Goal: Task Accomplishment & Management: Complete application form

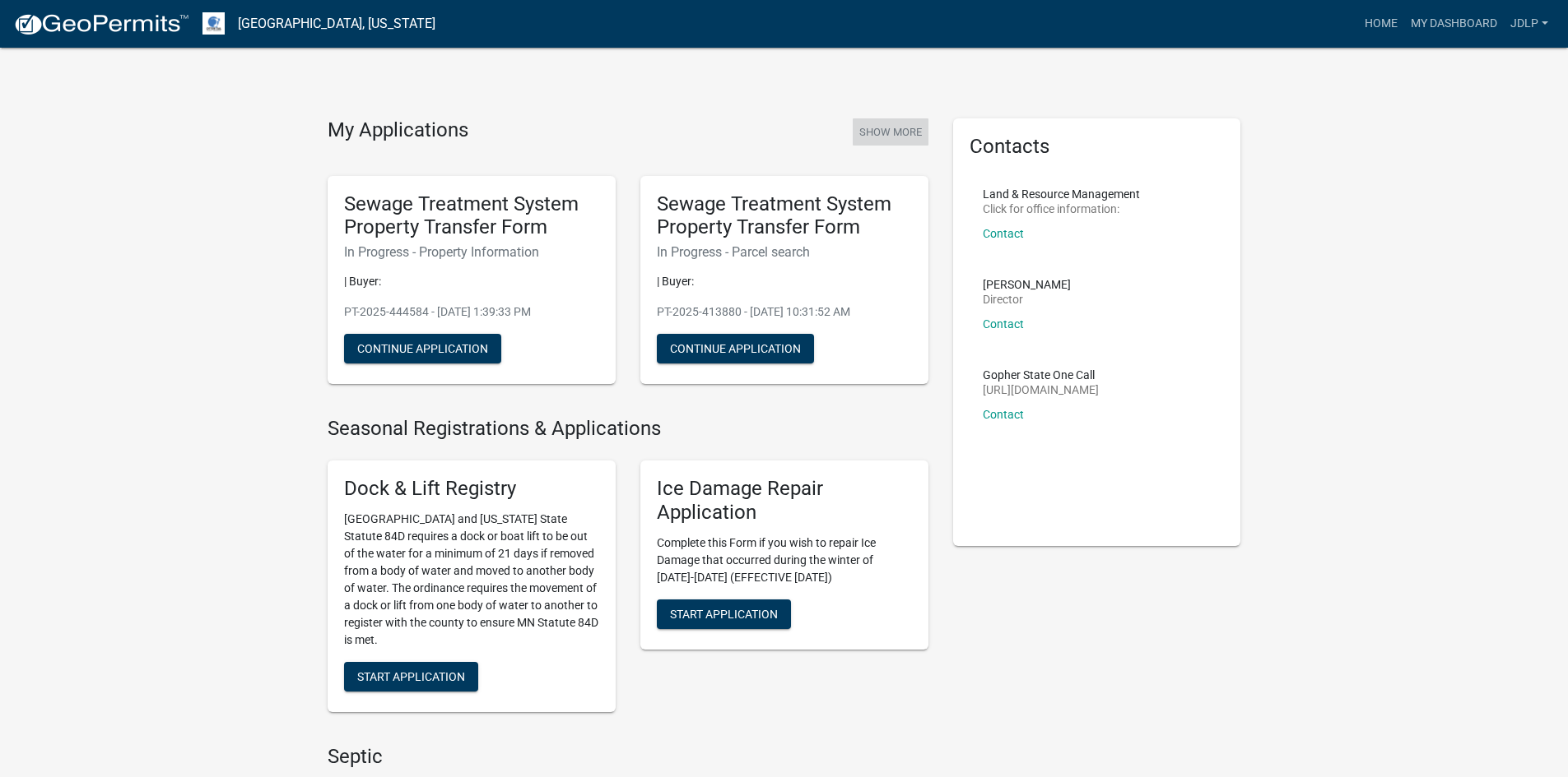
click at [889, 129] on button "Show More" at bounding box center [890, 131] width 76 height 27
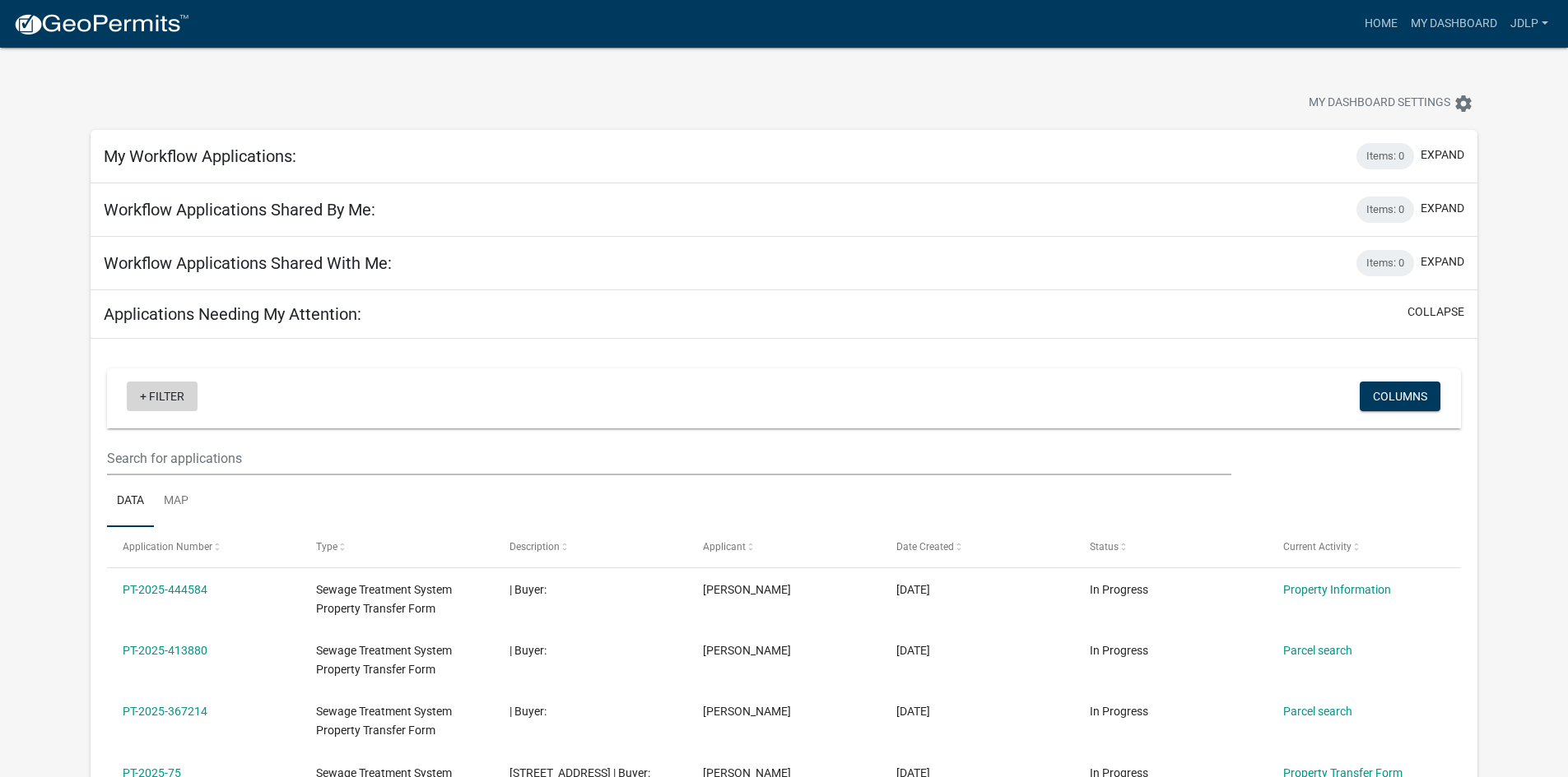
click at [148, 390] on link "+ Filter" at bounding box center [162, 397] width 71 height 30
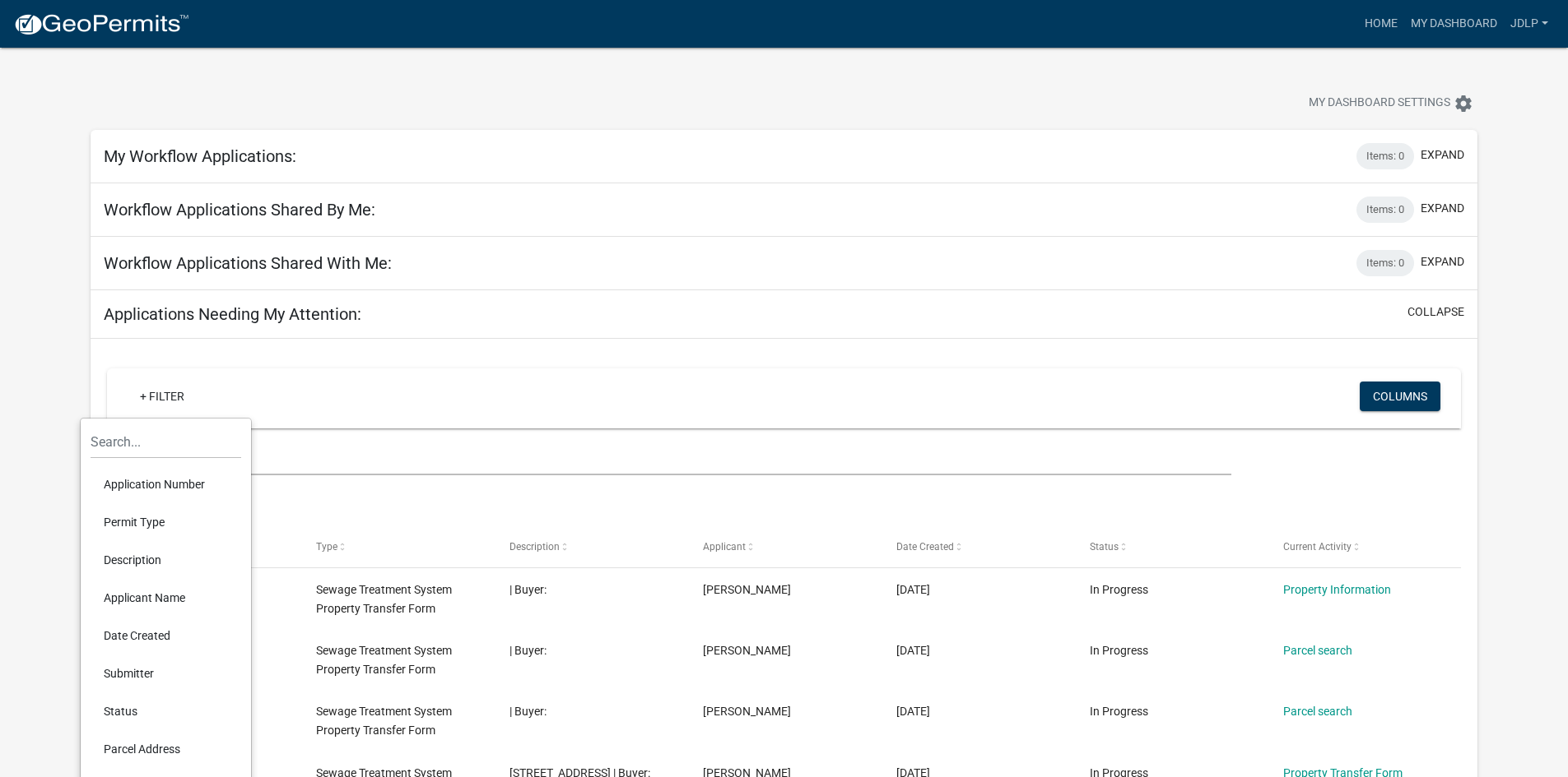
click at [110, 598] on li "Applicant Name" at bounding box center [166, 598] width 151 height 38
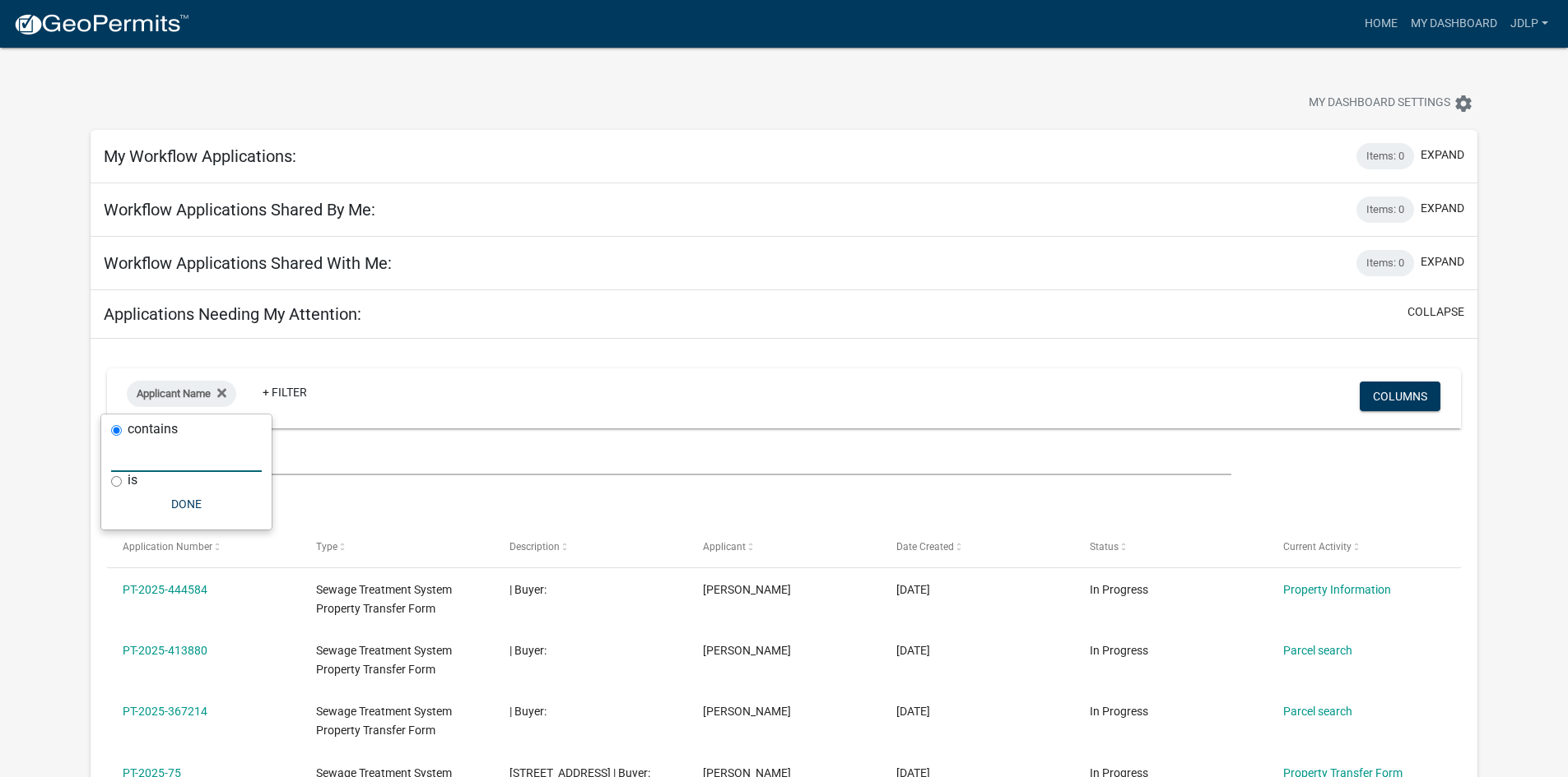
click at [169, 449] on input "text" at bounding box center [186, 455] width 151 height 34
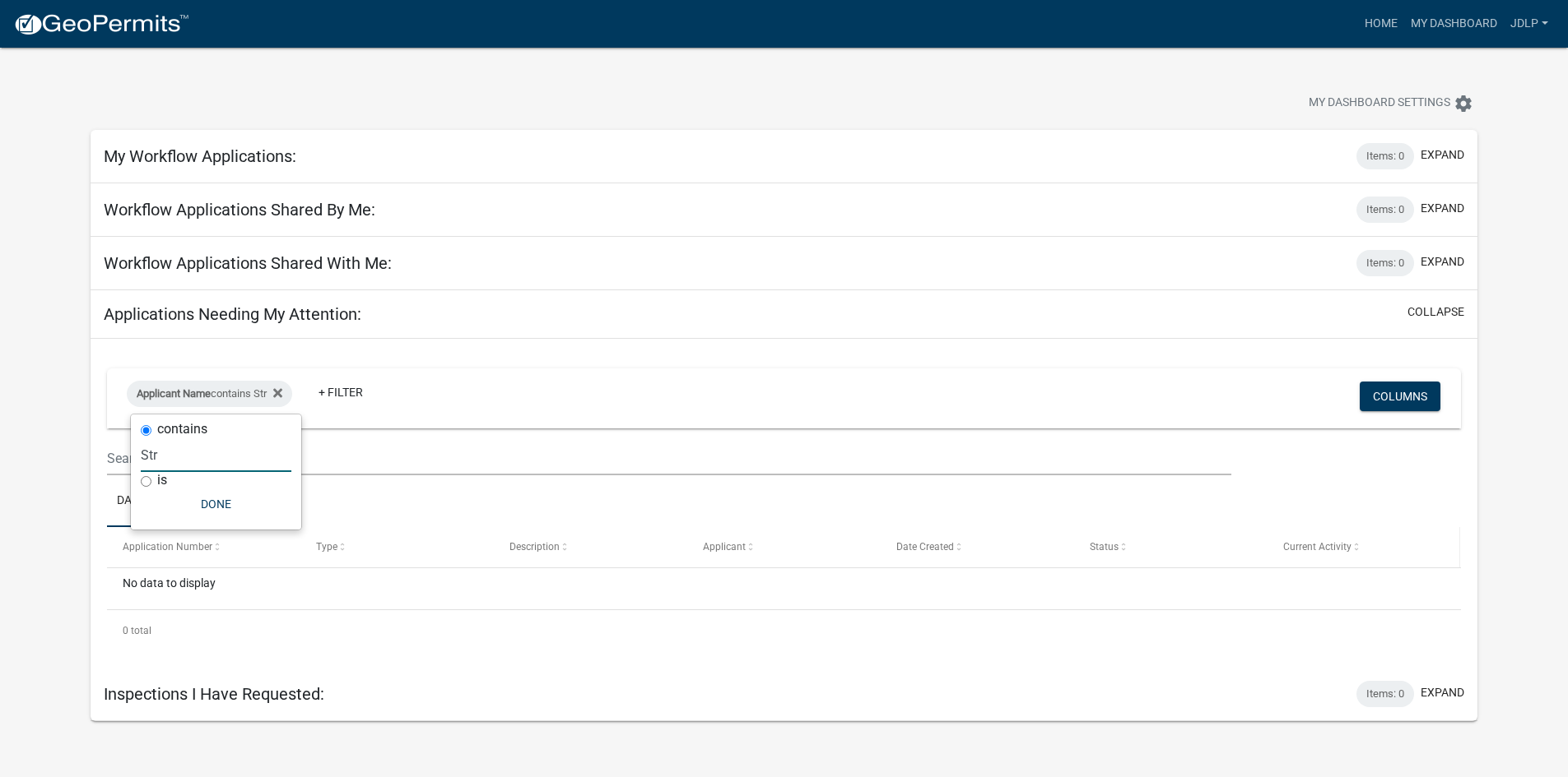
type input "Str"
click at [1309, 553] on div "Current Activity" at bounding box center [1363, 548] width 161 height 17
click at [282, 396] on icon at bounding box center [278, 392] width 9 height 9
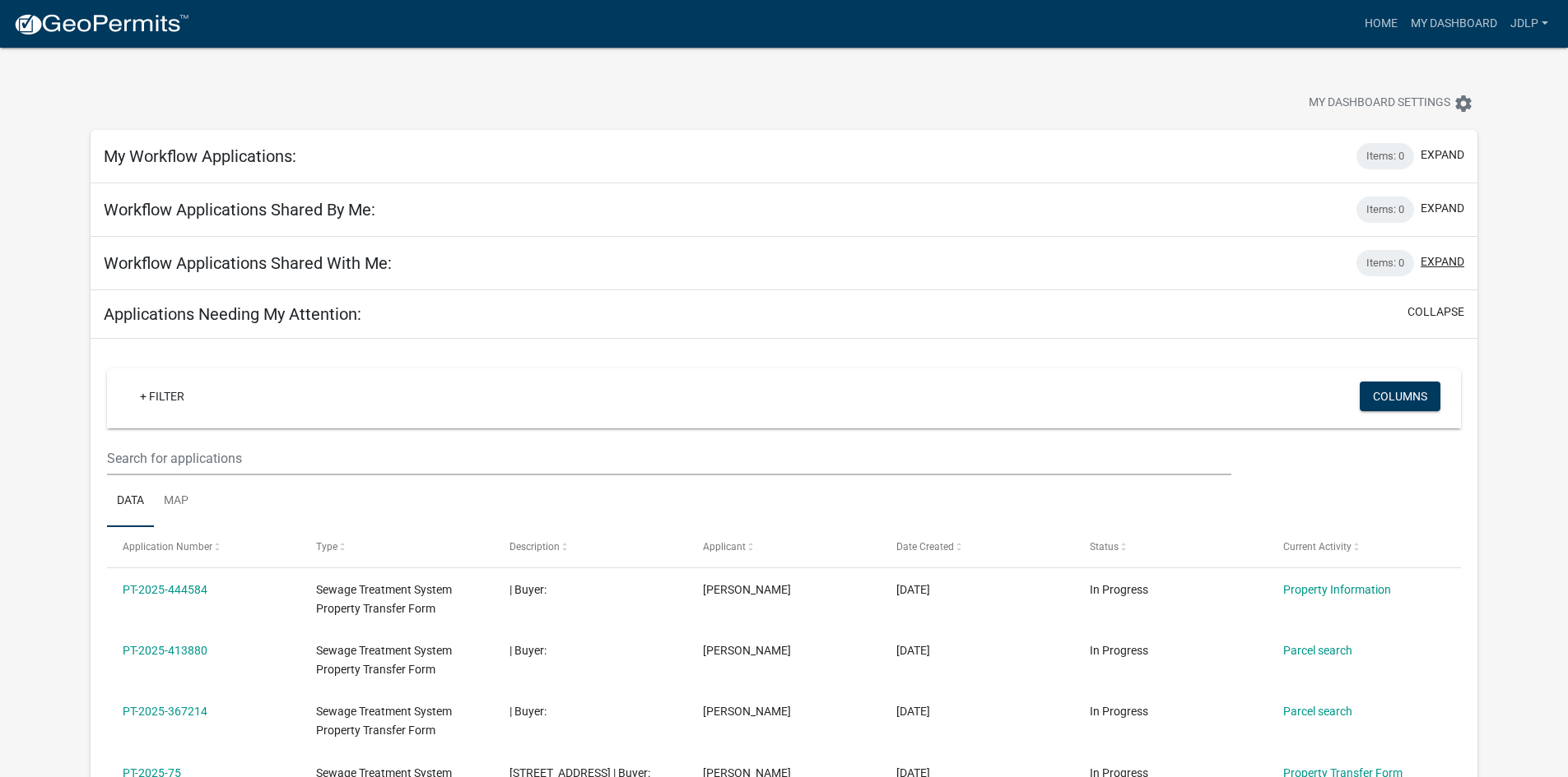
click at [1438, 256] on button "expand" at bounding box center [1442, 262] width 43 height 18
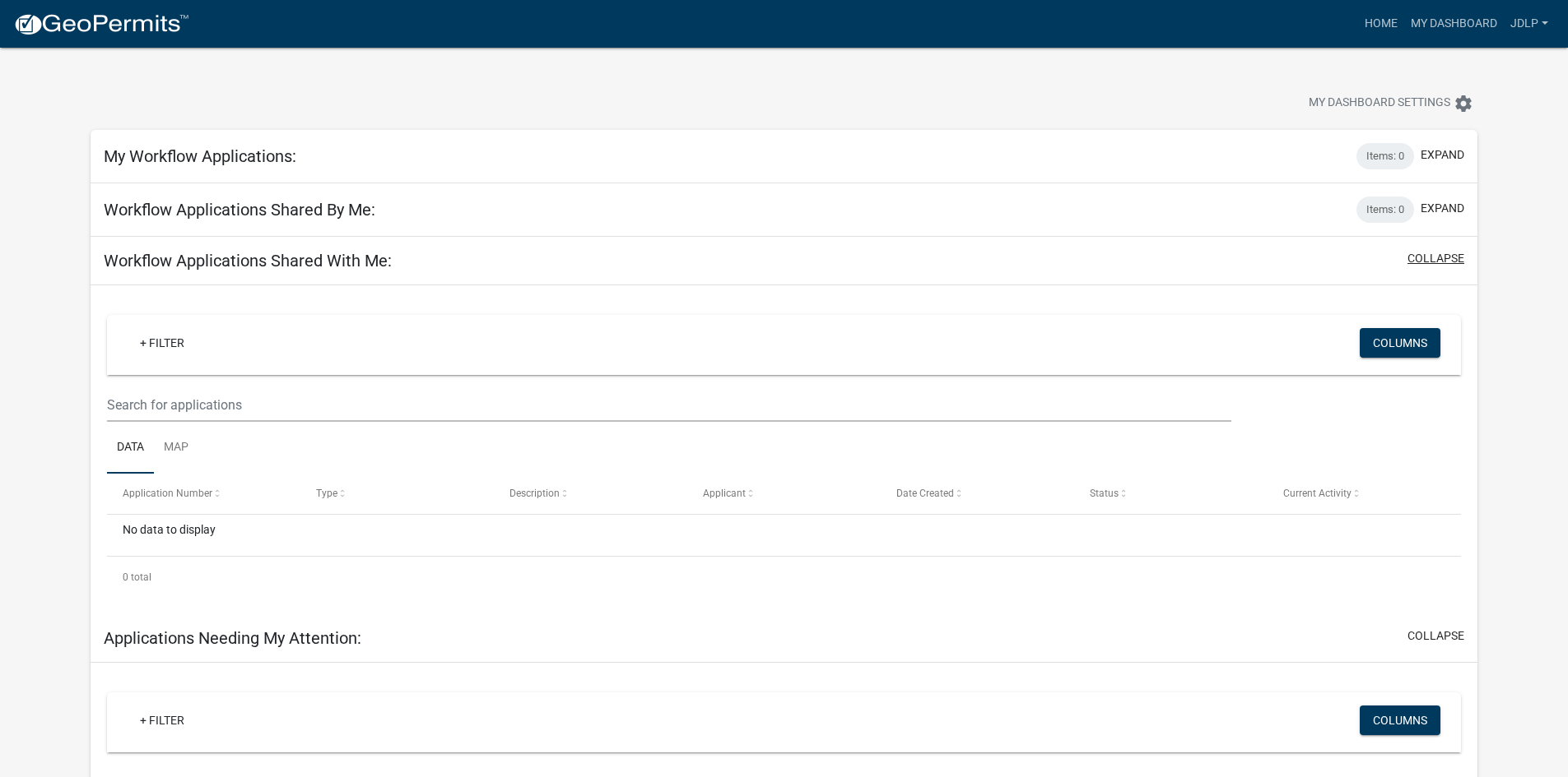
click at [1438, 256] on button "collapse" at bounding box center [1436, 259] width 56 height 18
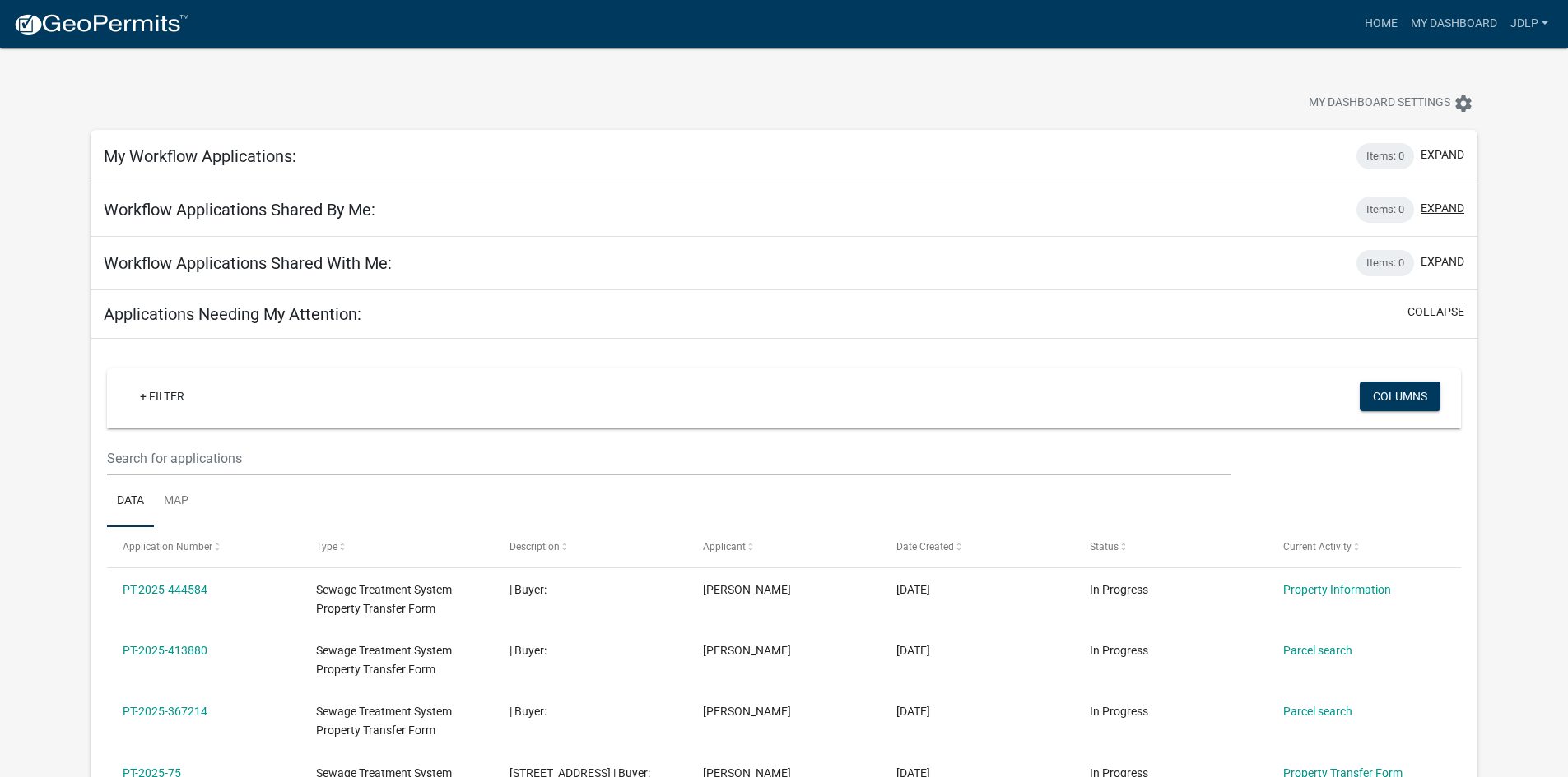
click at [1444, 205] on button "expand" at bounding box center [1442, 209] width 43 height 18
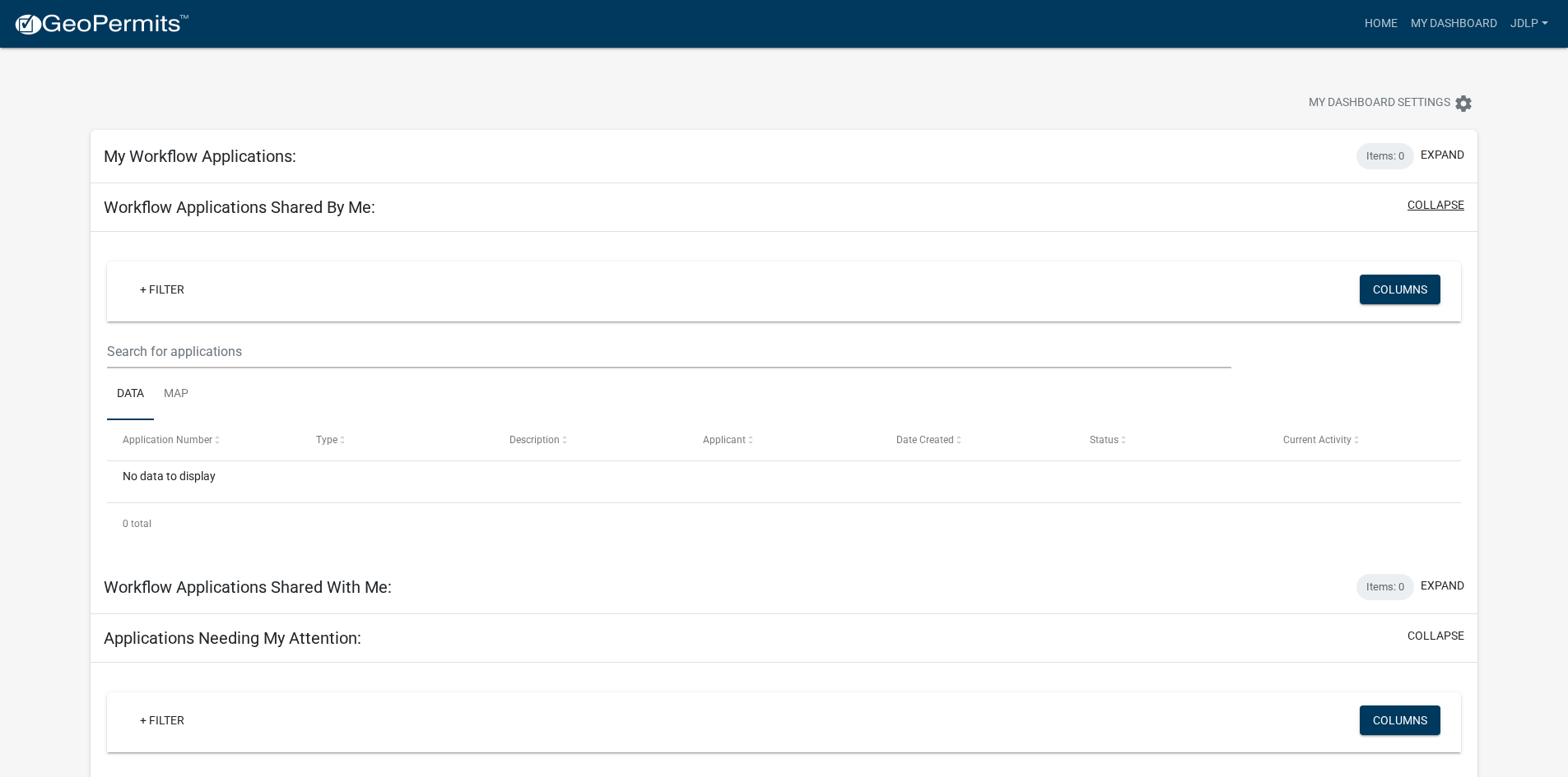
click at [1444, 205] on button "collapse" at bounding box center [1436, 205] width 56 height 18
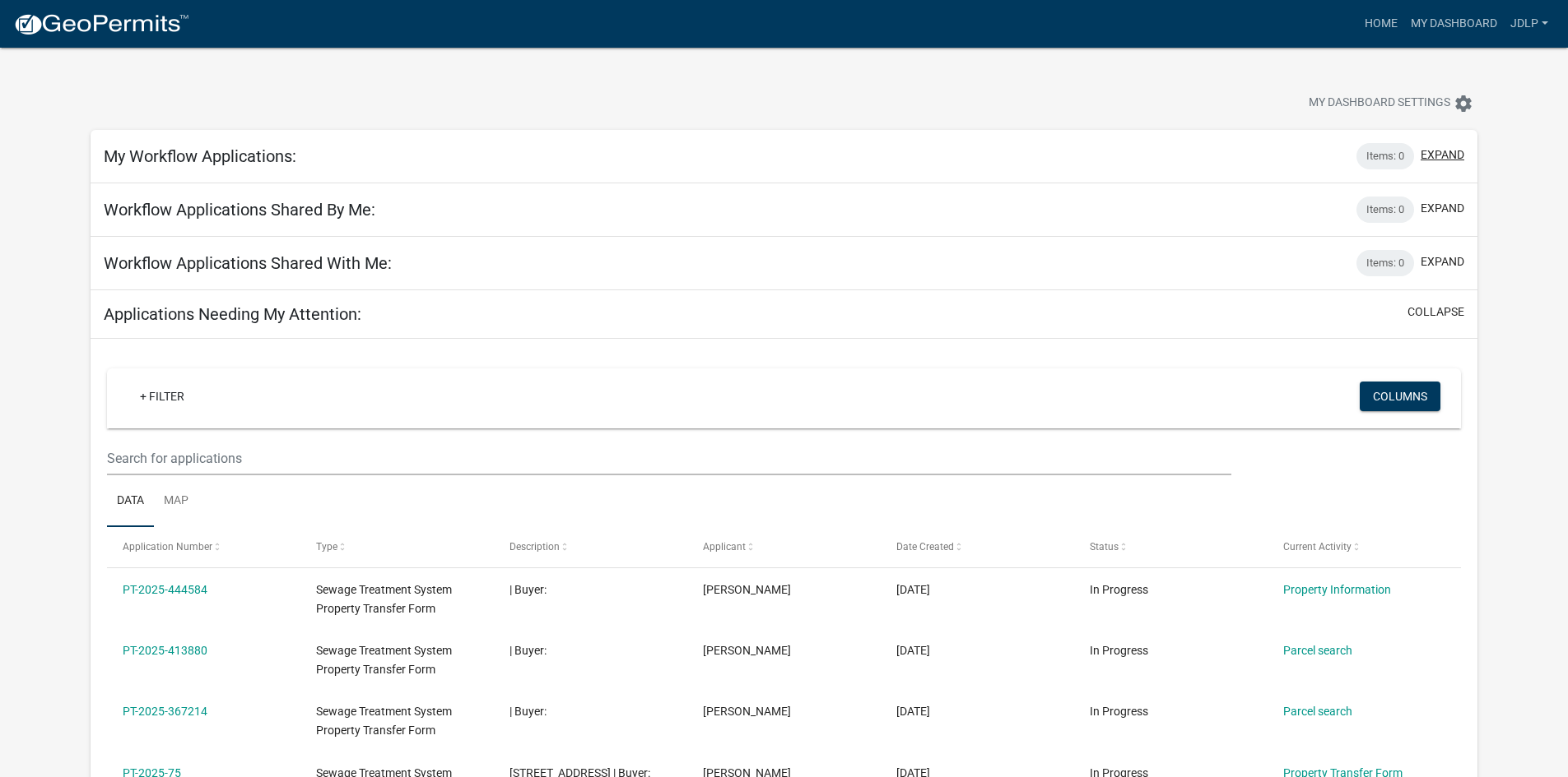
click at [1432, 160] on button "expand" at bounding box center [1442, 155] width 43 height 18
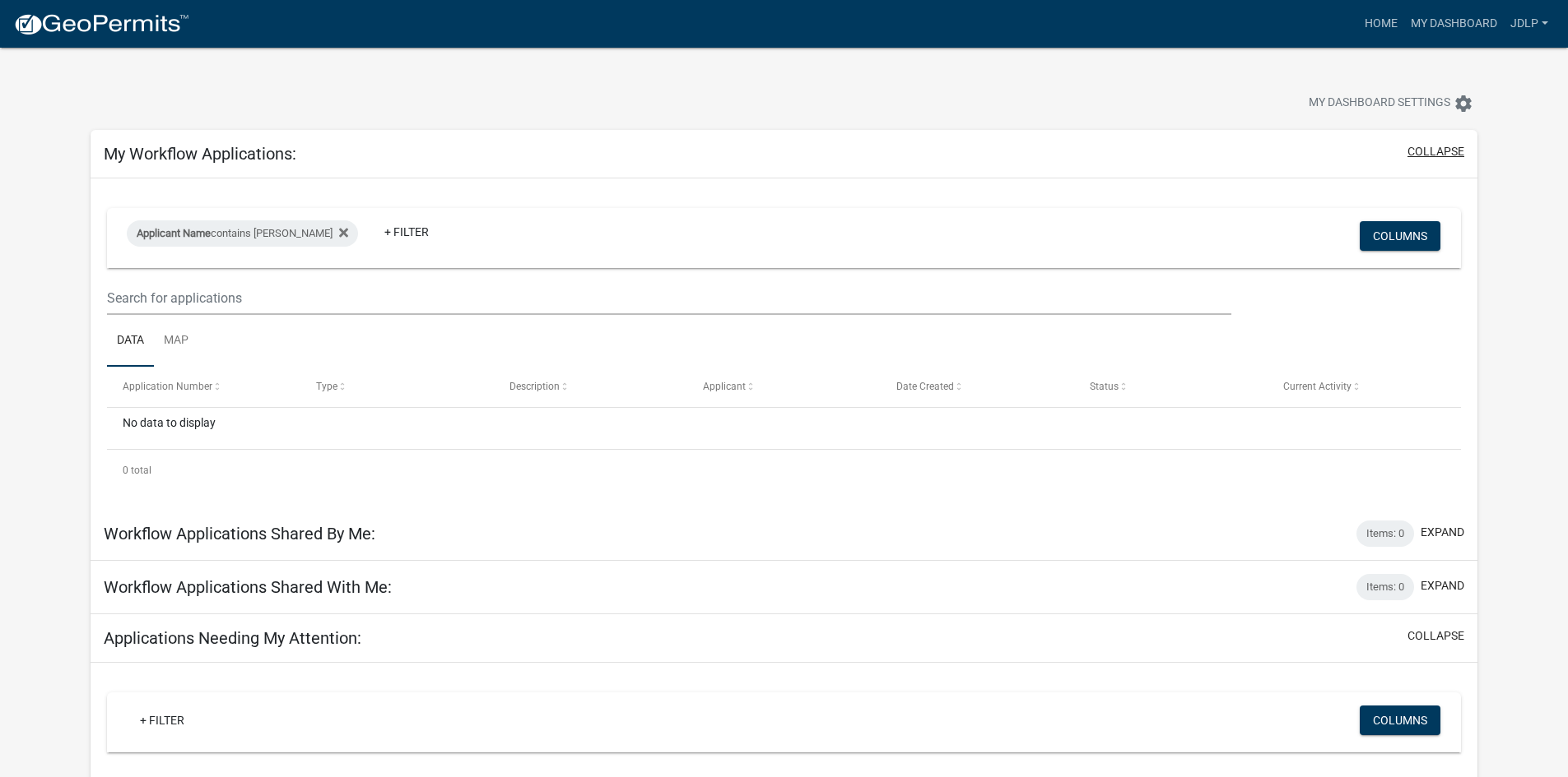
click at [1438, 160] on button "collapse" at bounding box center [1436, 152] width 56 height 18
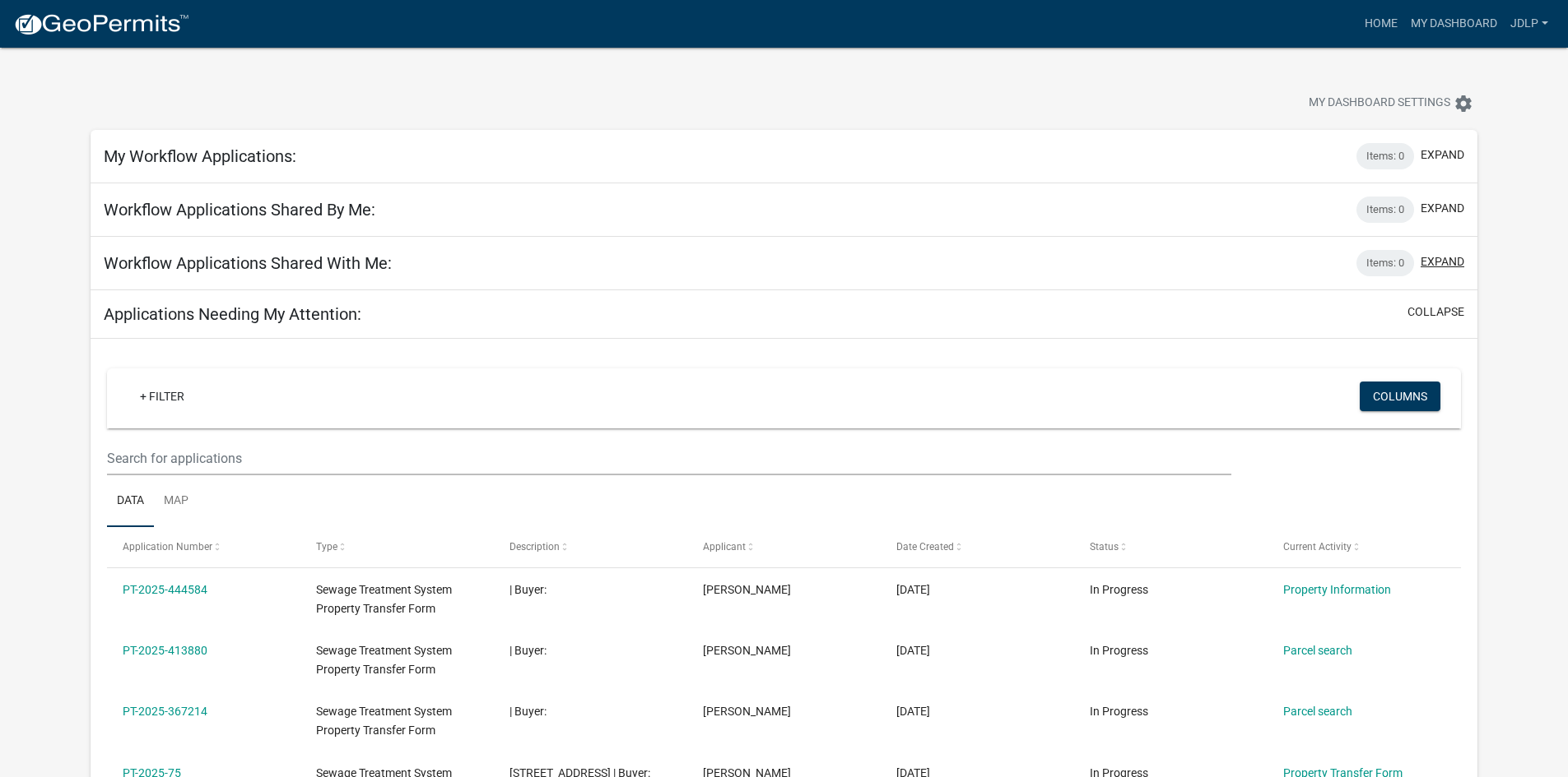
click at [1422, 267] on button "expand" at bounding box center [1442, 262] width 43 height 18
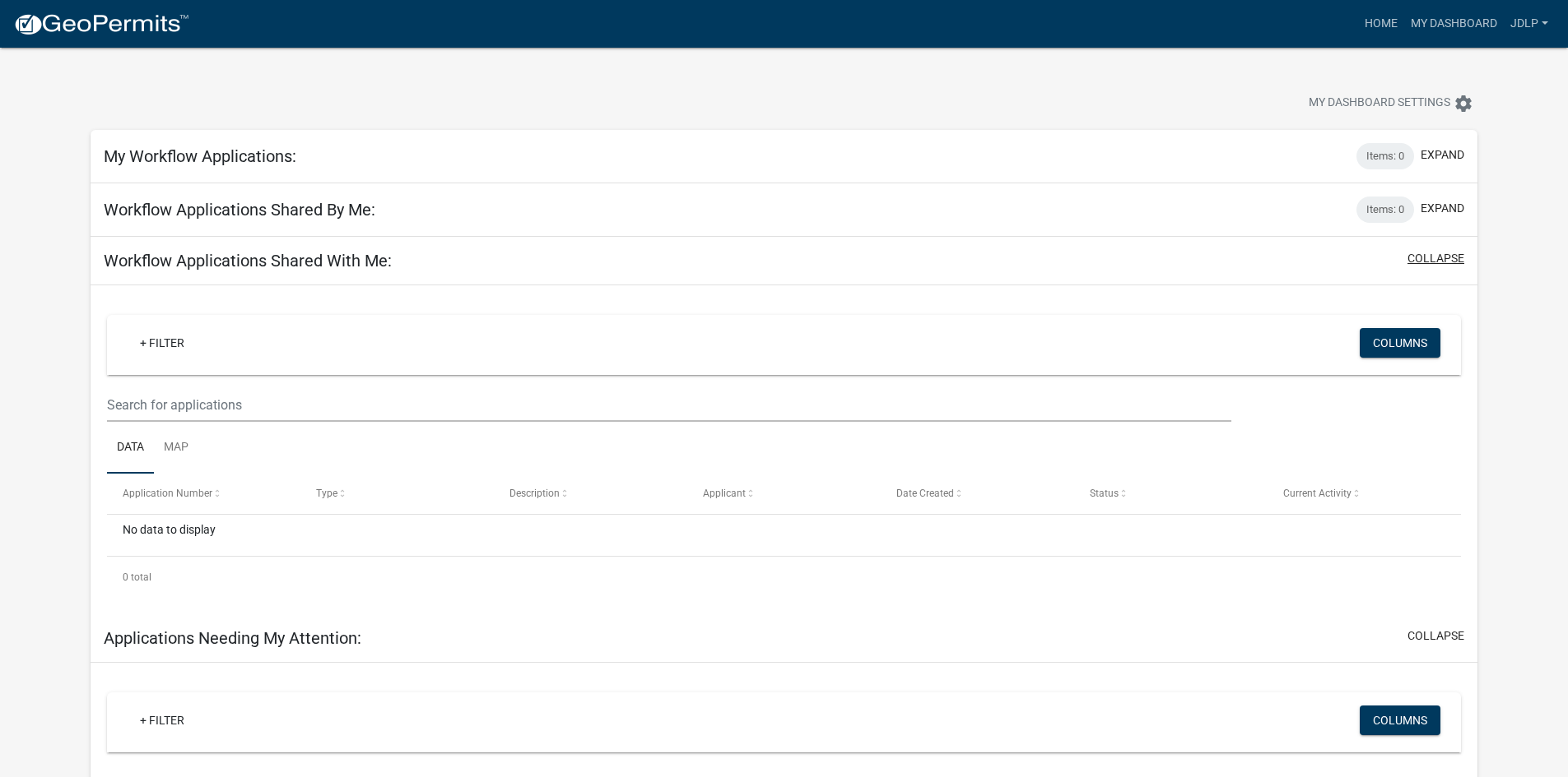
click at [1422, 267] on div "collapse" at bounding box center [1433, 261] width 64 height 21
click at [1433, 252] on button "collapse" at bounding box center [1436, 259] width 56 height 18
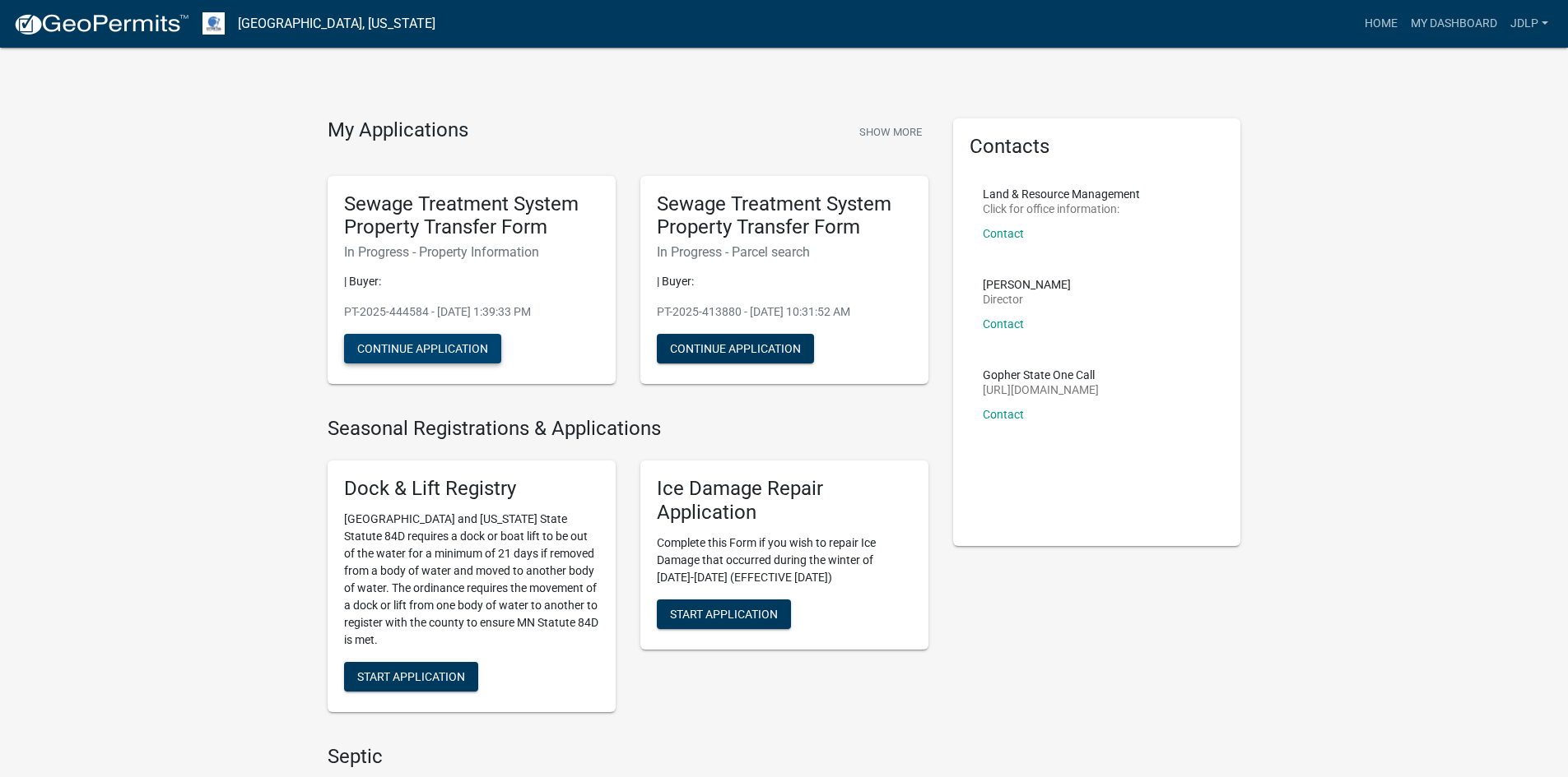
click at [455, 353] on button "Continue Application" at bounding box center [423, 349] width 157 height 30
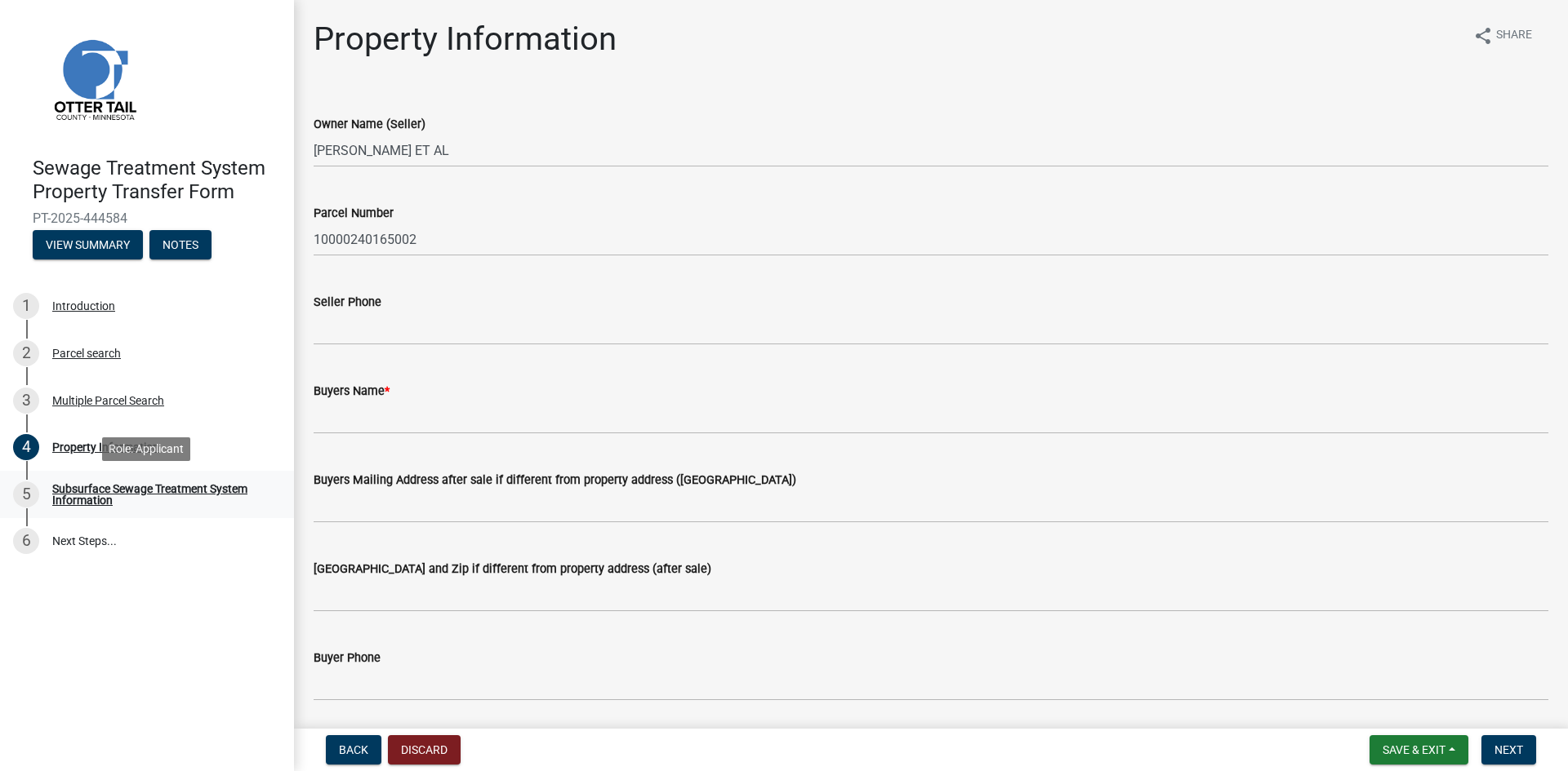
click at [205, 484] on div "Subsurface Sewage Treatment System Information" at bounding box center [160, 494] width 215 height 23
click at [199, 539] on link "6 Next Steps..." at bounding box center [147, 542] width 294 height 47
click at [168, 501] on div "Subsurface Sewage Treatment System Information" at bounding box center [160, 494] width 215 height 23
click at [1536, 747] on button "Next" at bounding box center [1508, 750] width 54 height 30
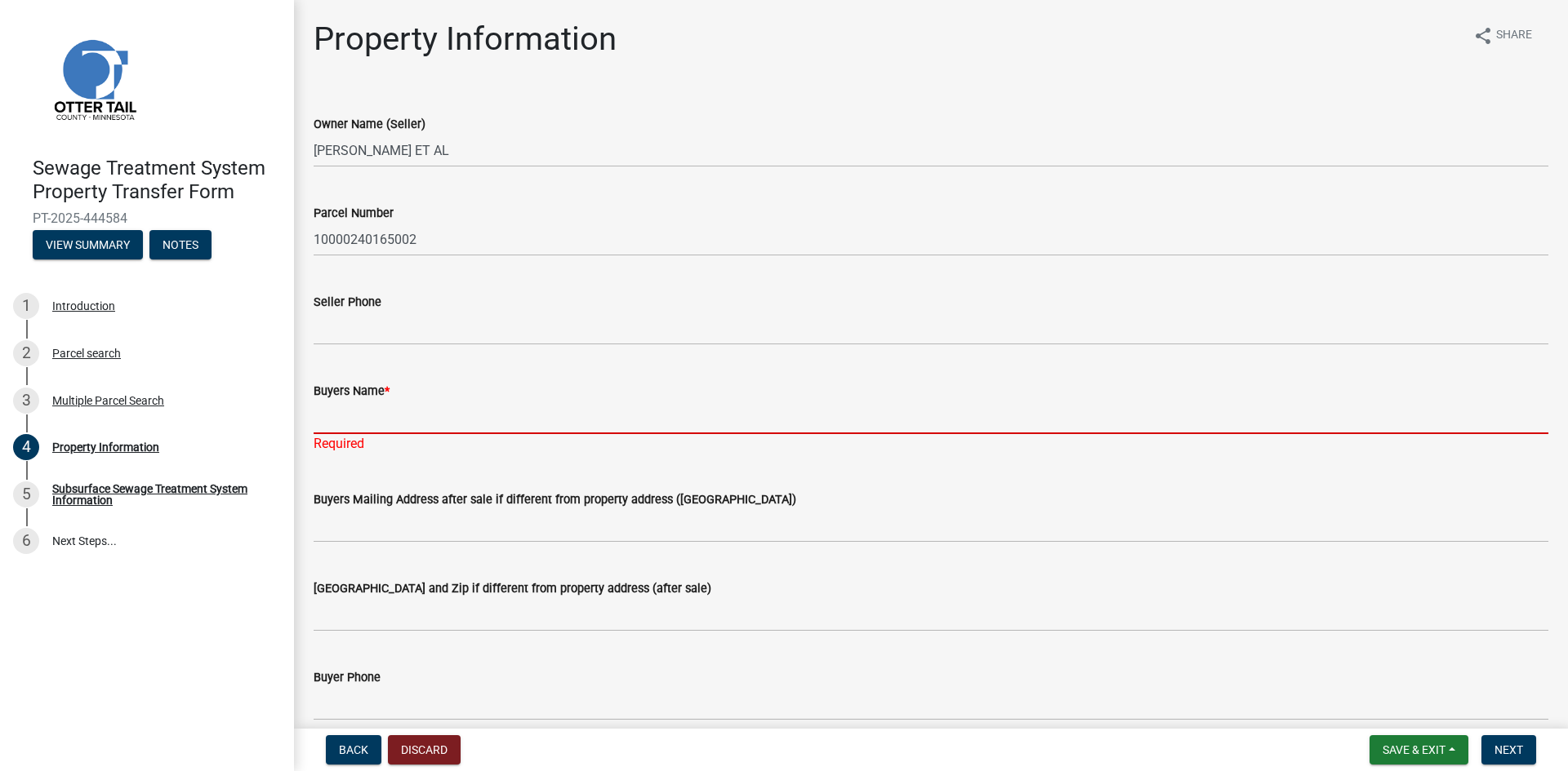
click at [350, 412] on input "Buyers Name *" at bounding box center [931, 417] width 1234 height 33
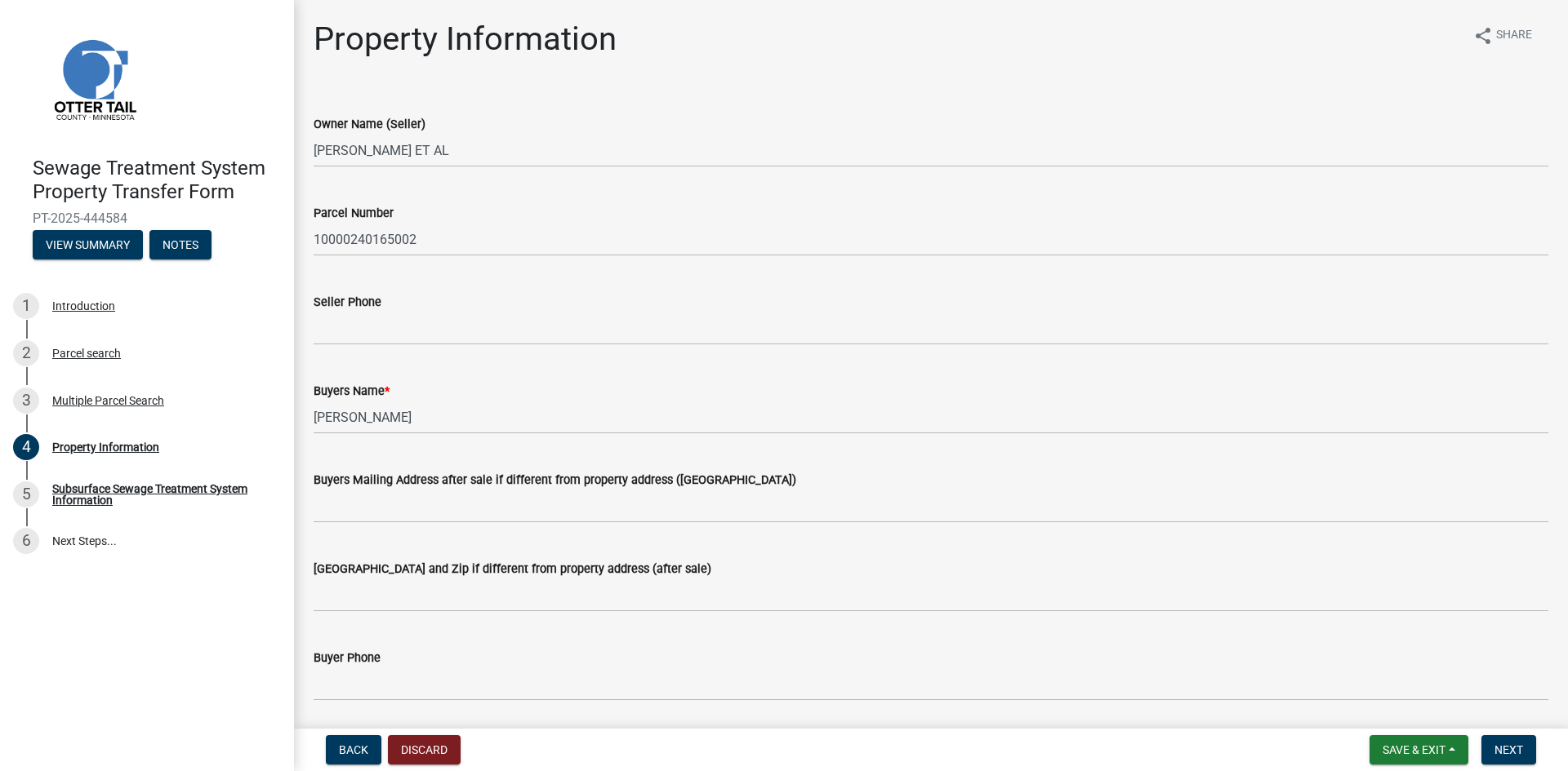
click at [740, 368] on div "Buyers Name * [PERSON_NAME]" at bounding box center [931, 396] width 1234 height 76
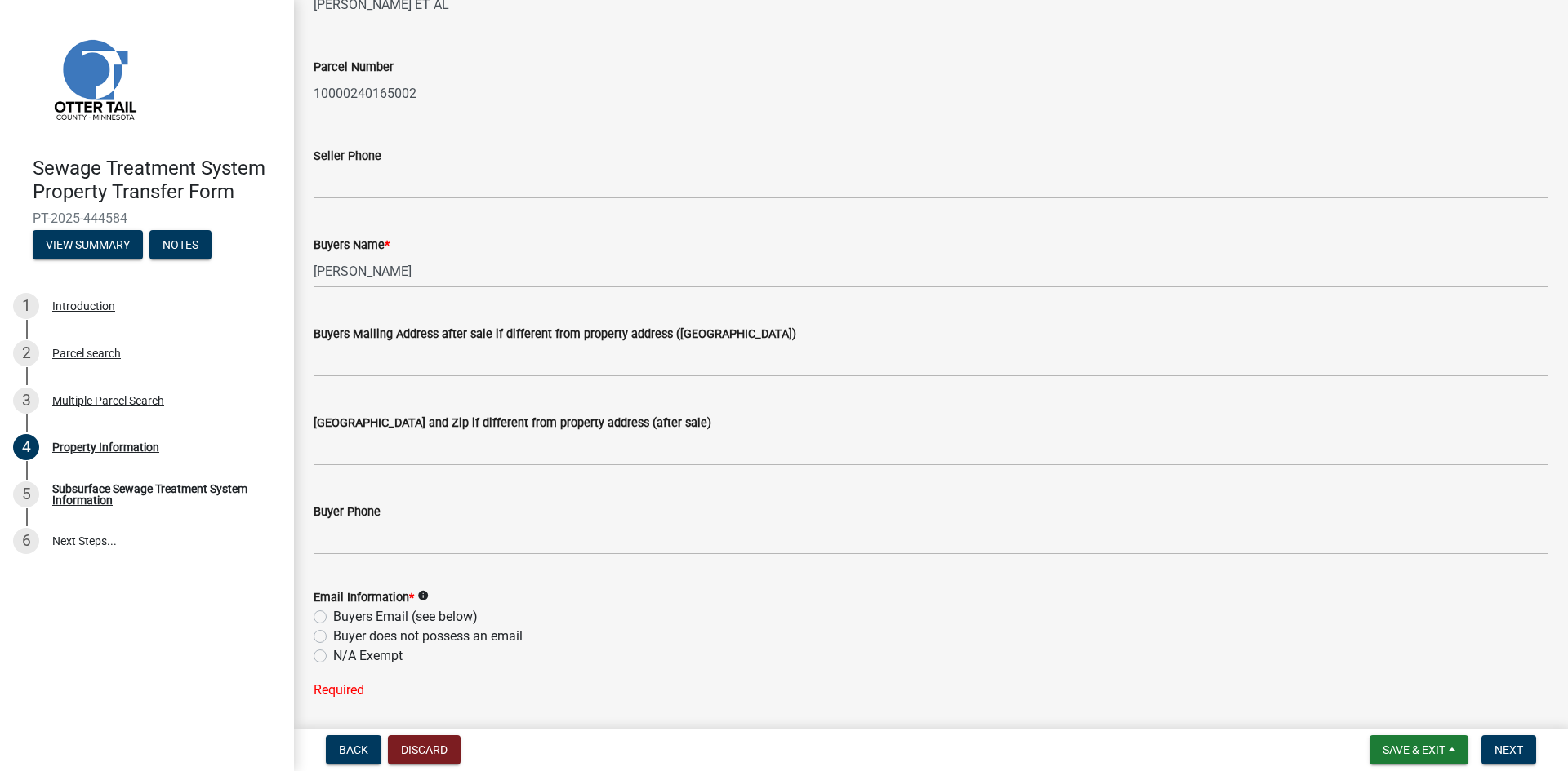
scroll to position [83, 0]
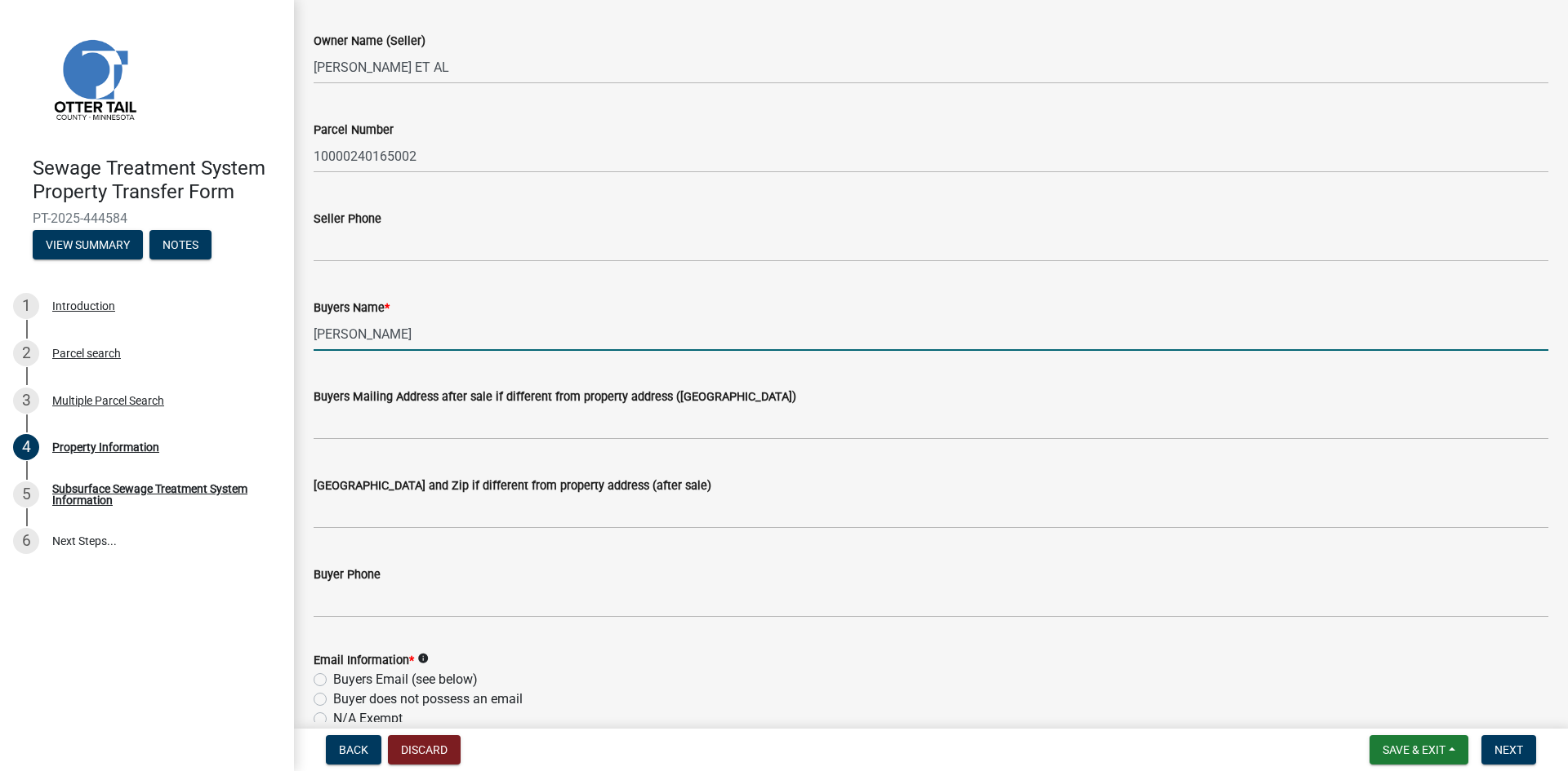
click at [552, 337] on input "[PERSON_NAME]" at bounding box center [931, 334] width 1234 height 33
type input "[PERSON_NAME] and [PERSON_NAME]"
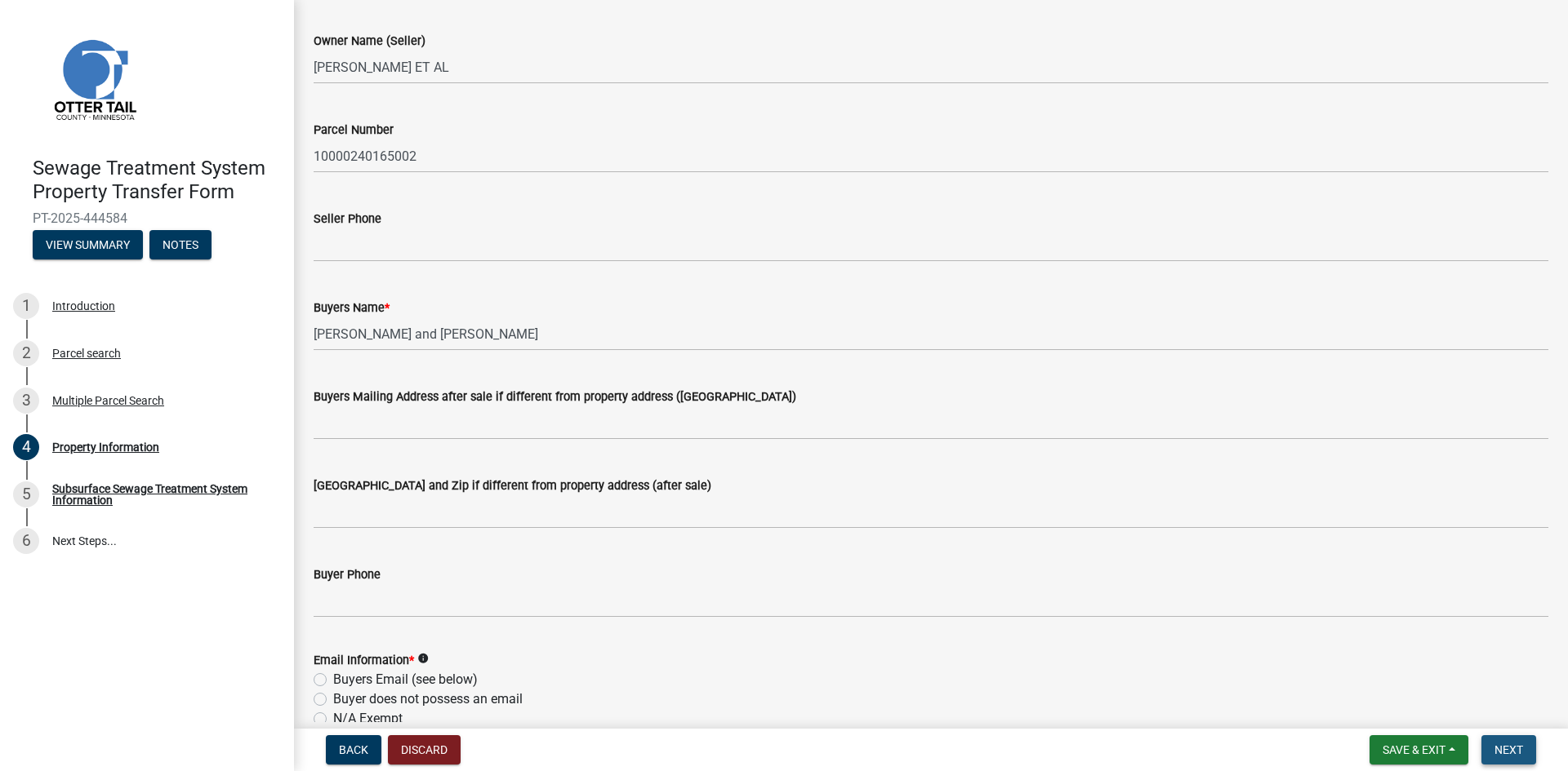
click at [1519, 744] on span "Next" at bounding box center [1508, 750] width 29 height 13
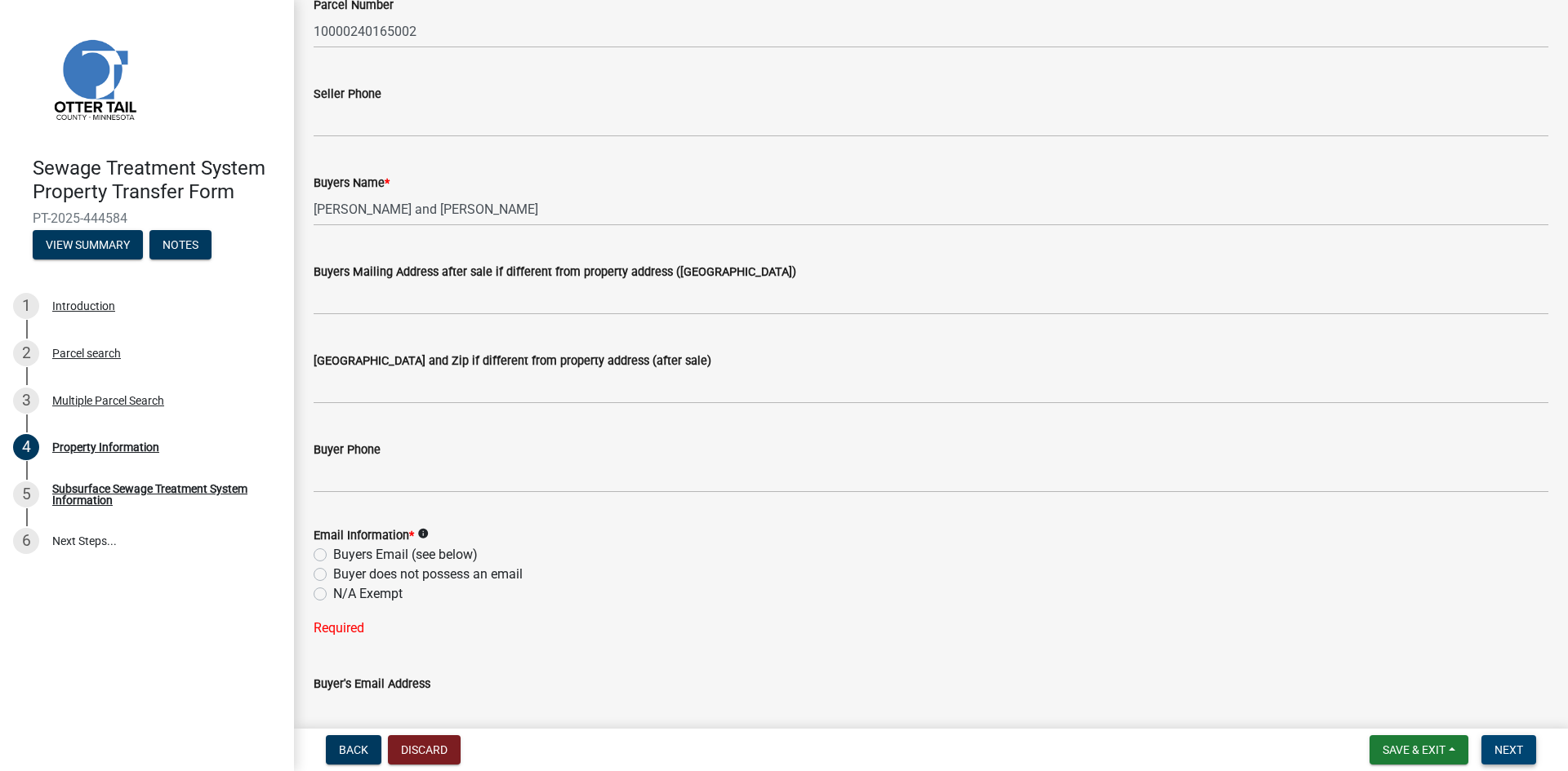
scroll to position [247, 0]
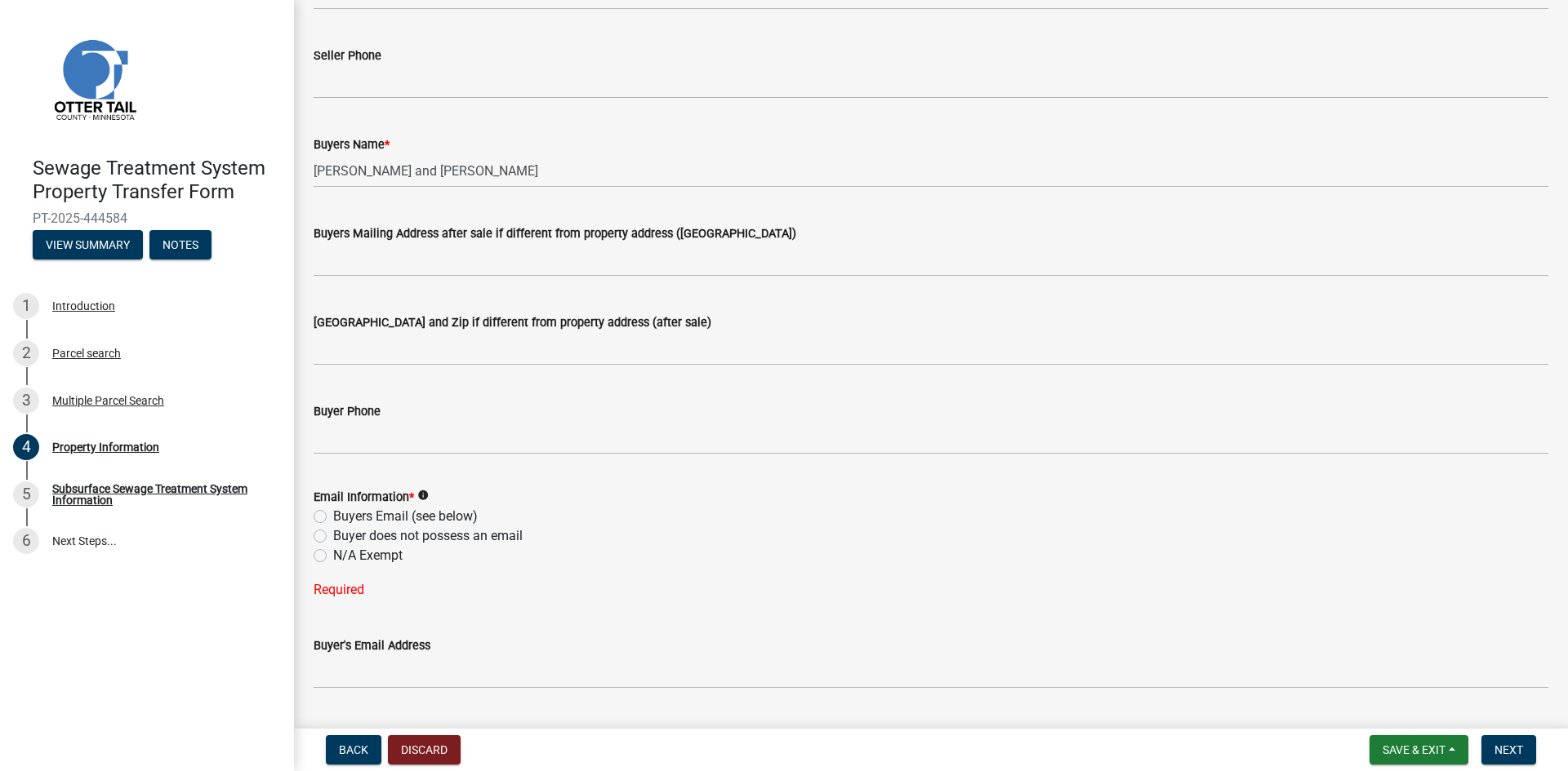
click at [334, 534] on label "Buyer does not possess an email" at bounding box center [428, 536] width 189 height 19
click at [334, 534] on input "Buyer does not possess an email" at bounding box center [339, 532] width 11 height 11
radio input "true"
click at [1496, 751] on span "Next" at bounding box center [1508, 750] width 29 height 13
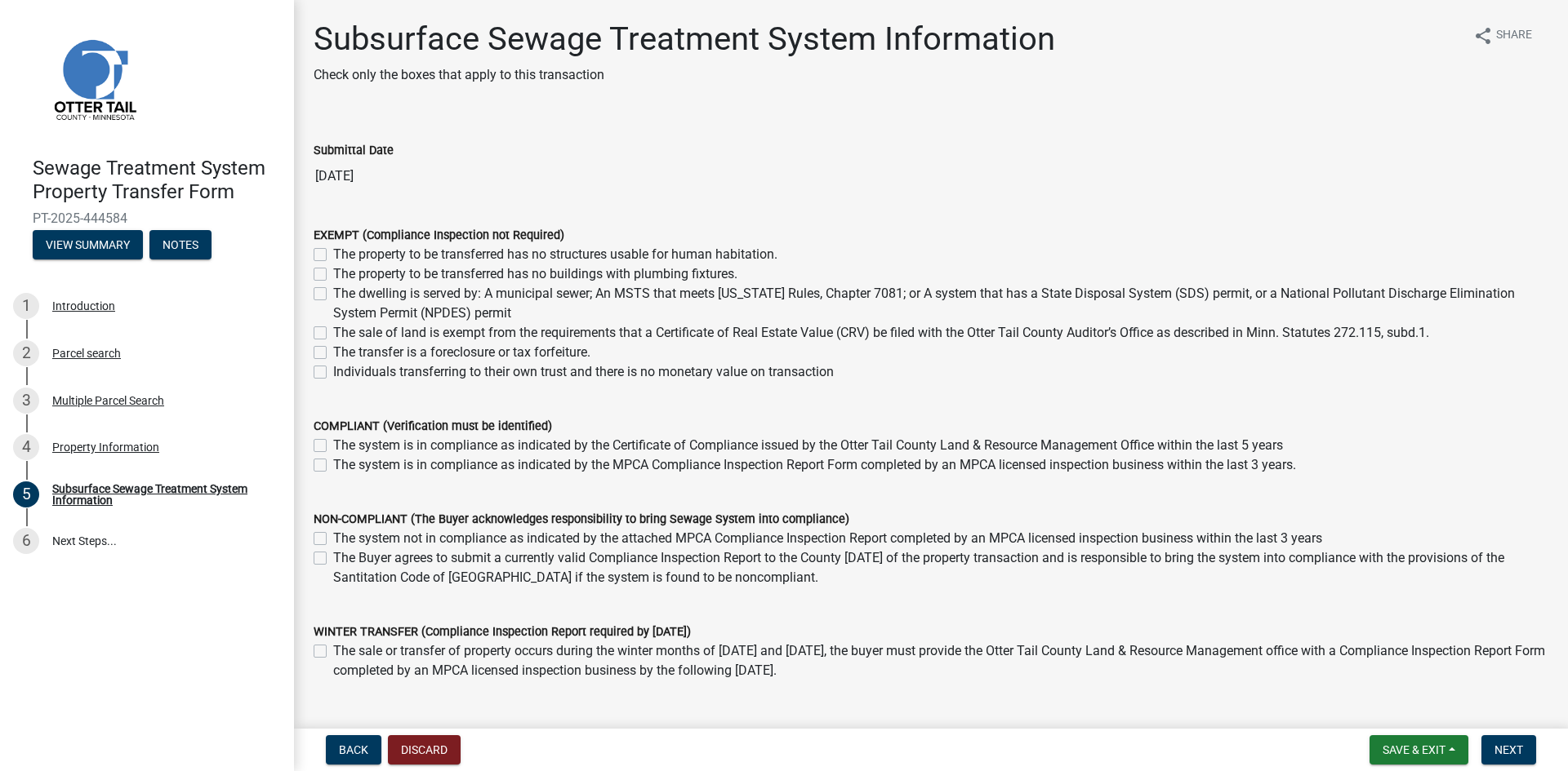
click at [334, 369] on label "Individuals transferring to their own trust and there is no monetary value on t…" at bounding box center [584, 372] width 501 height 19
click at [334, 369] on input "Individuals transferring to their own trust and there is no monetary value on t…" at bounding box center [339, 368] width 11 height 11
checkbox input "true"
checkbox input "false"
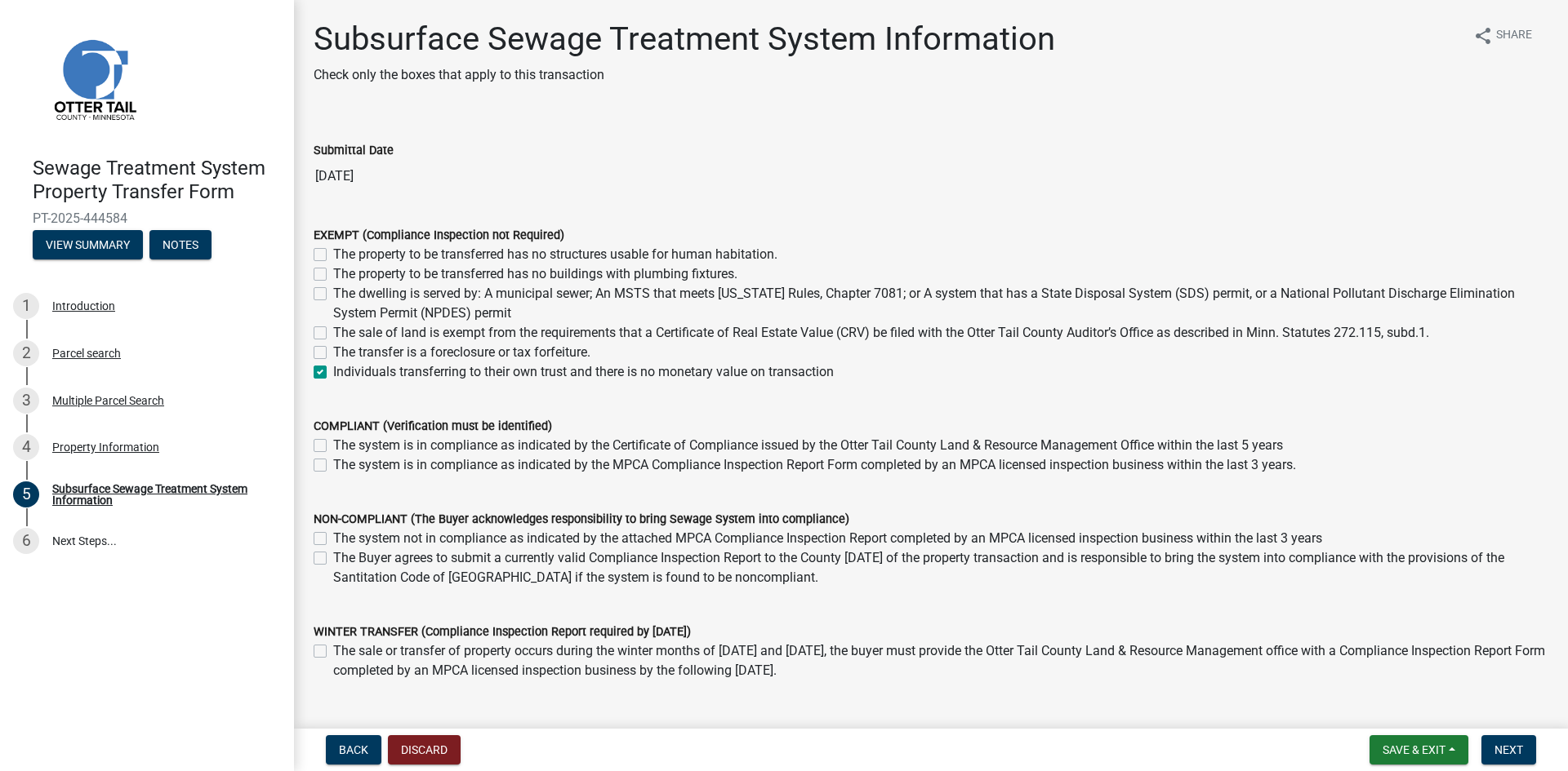
checkbox input "false"
checkbox input "true"
click at [1507, 746] on span "Next" at bounding box center [1508, 750] width 29 height 13
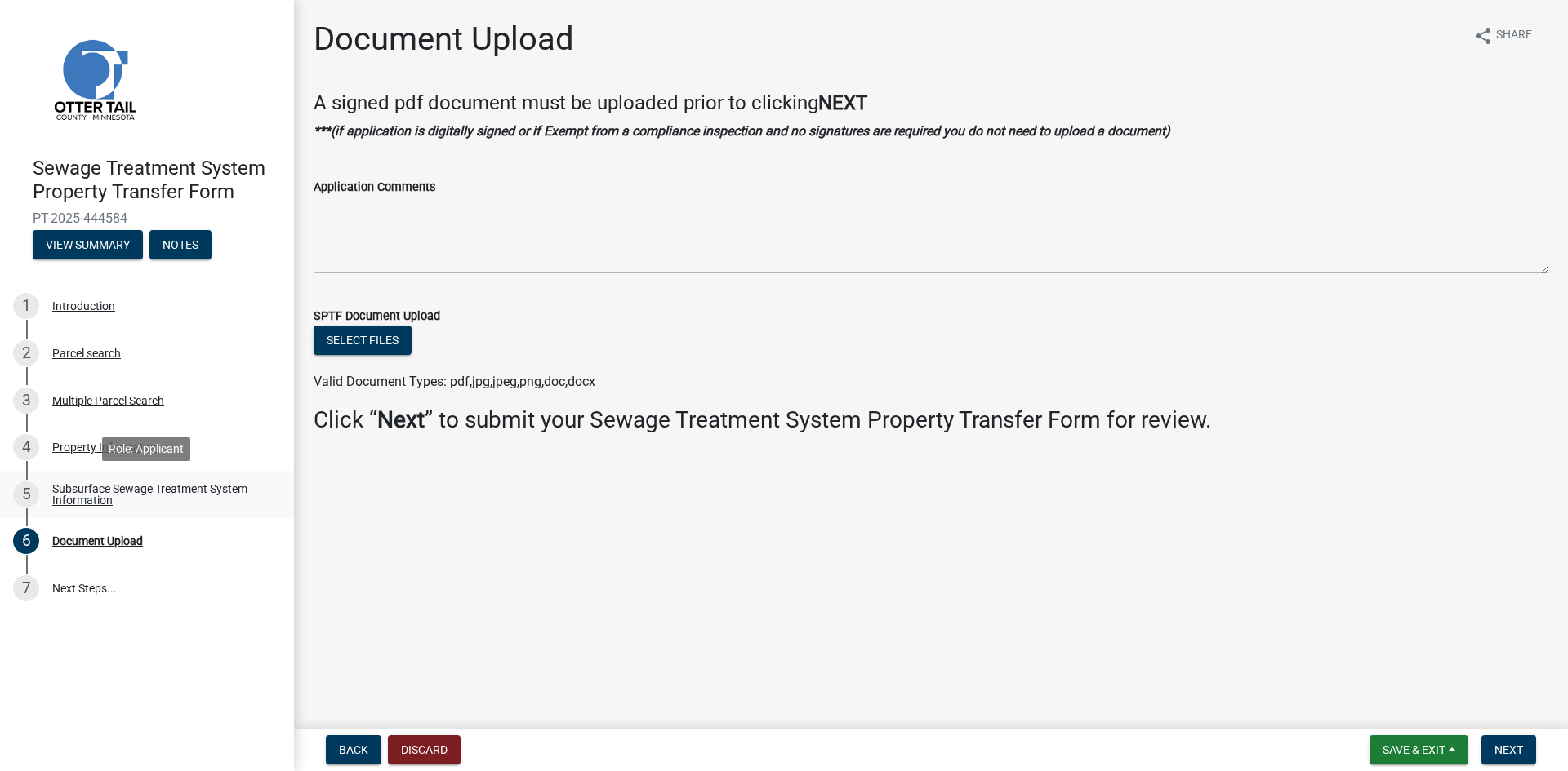
click at [175, 478] on link "5 Subsurface Sewage Treatment System Information" at bounding box center [147, 494] width 294 height 47
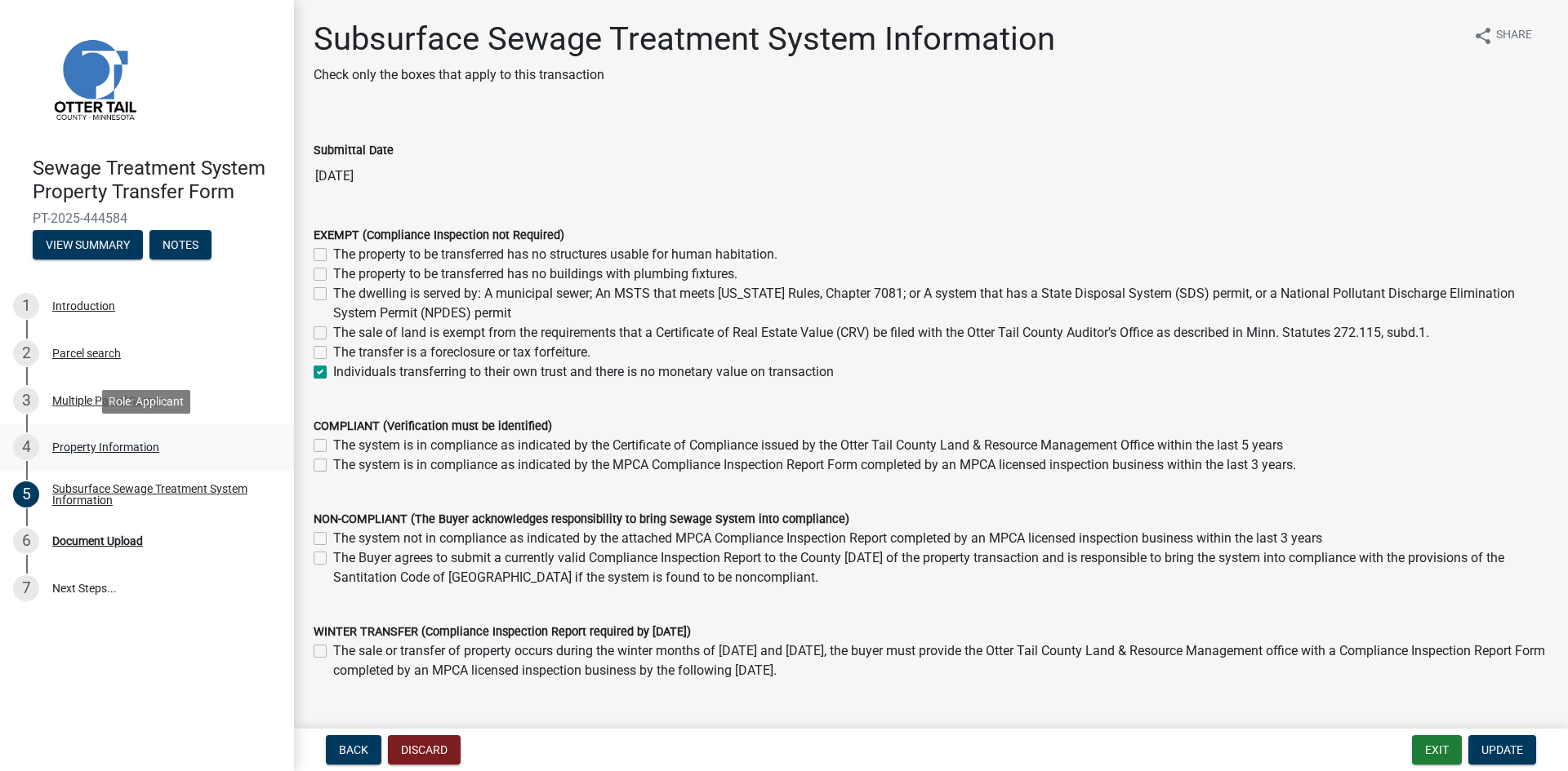
click at [49, 451] on div "4 Property Information" at bounding box center [140, 447] width 255 height 26
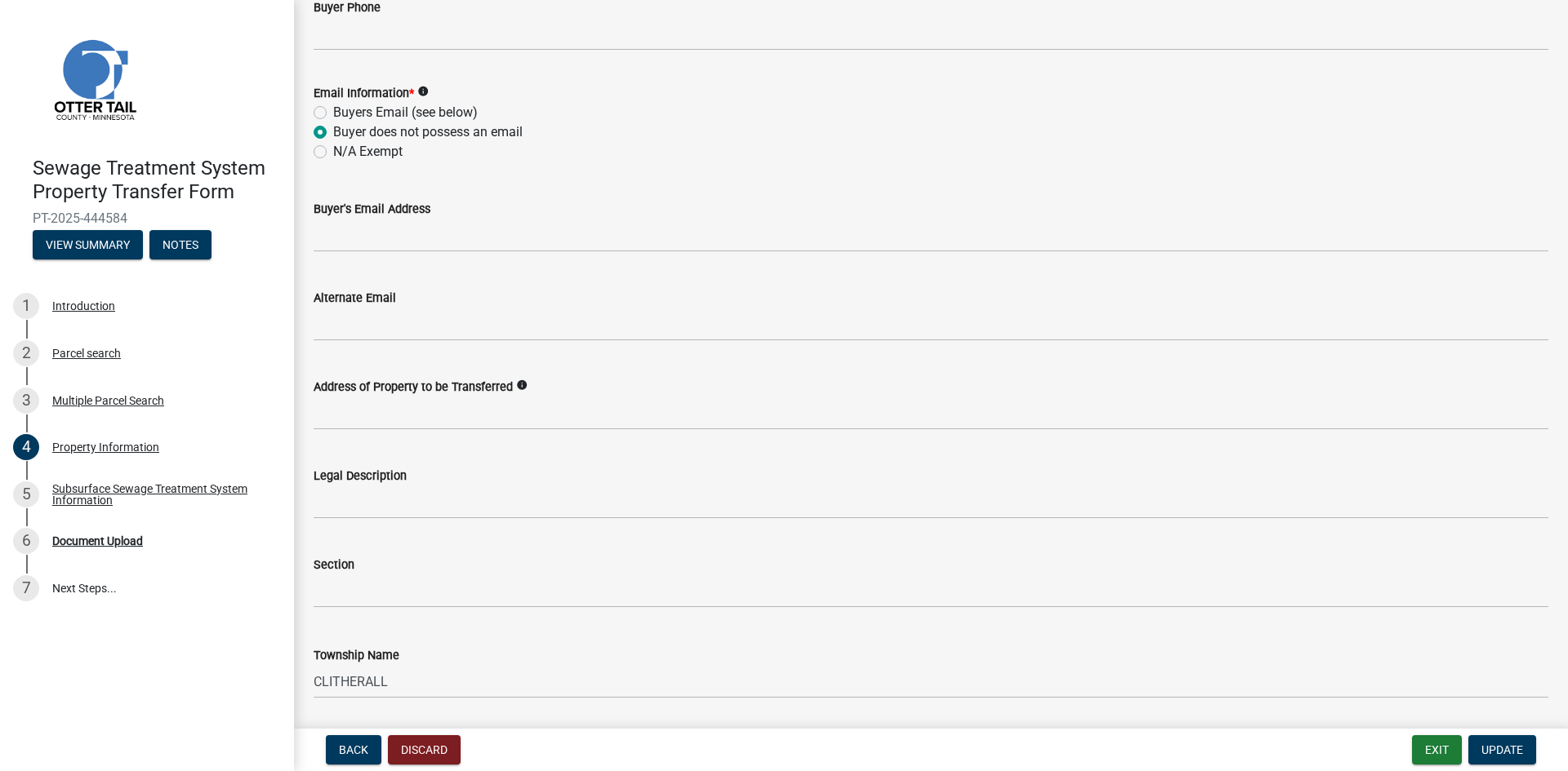
scroll to position [622, 0]
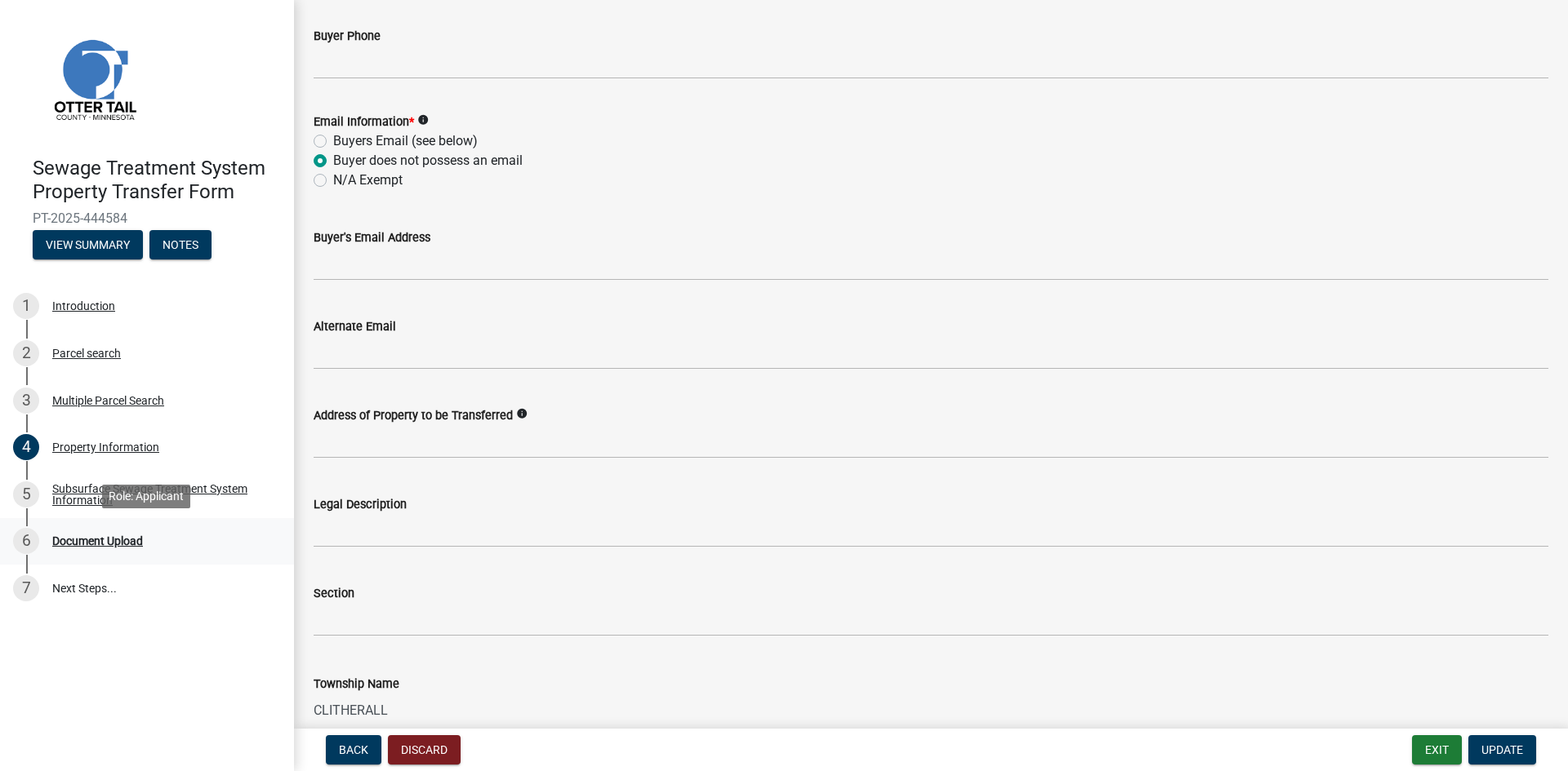
click at [134, 549] on div "6 Document Upload" at bounding box center [140, 541] width 255 height 26
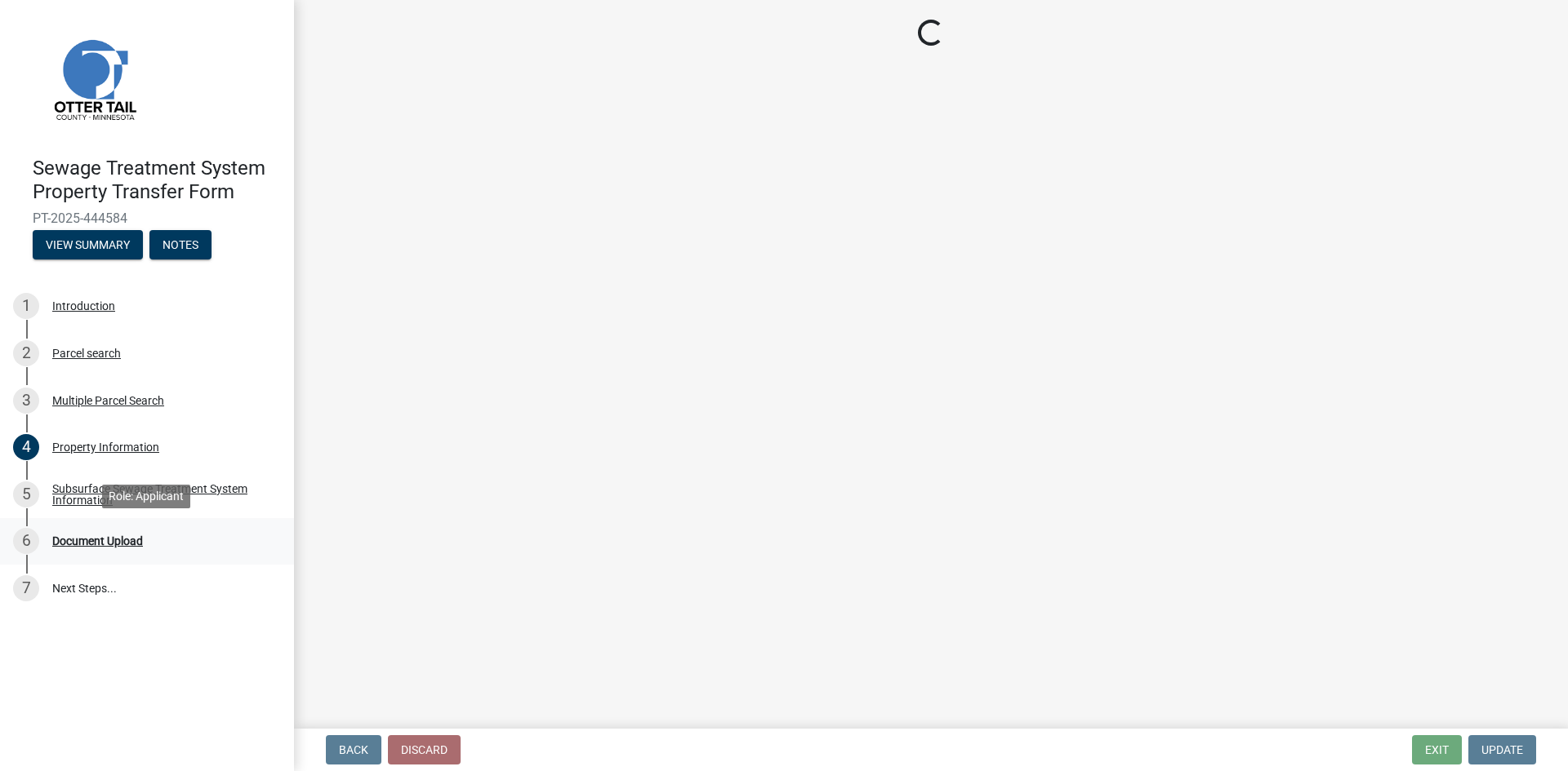
scroll to position [0, 0]
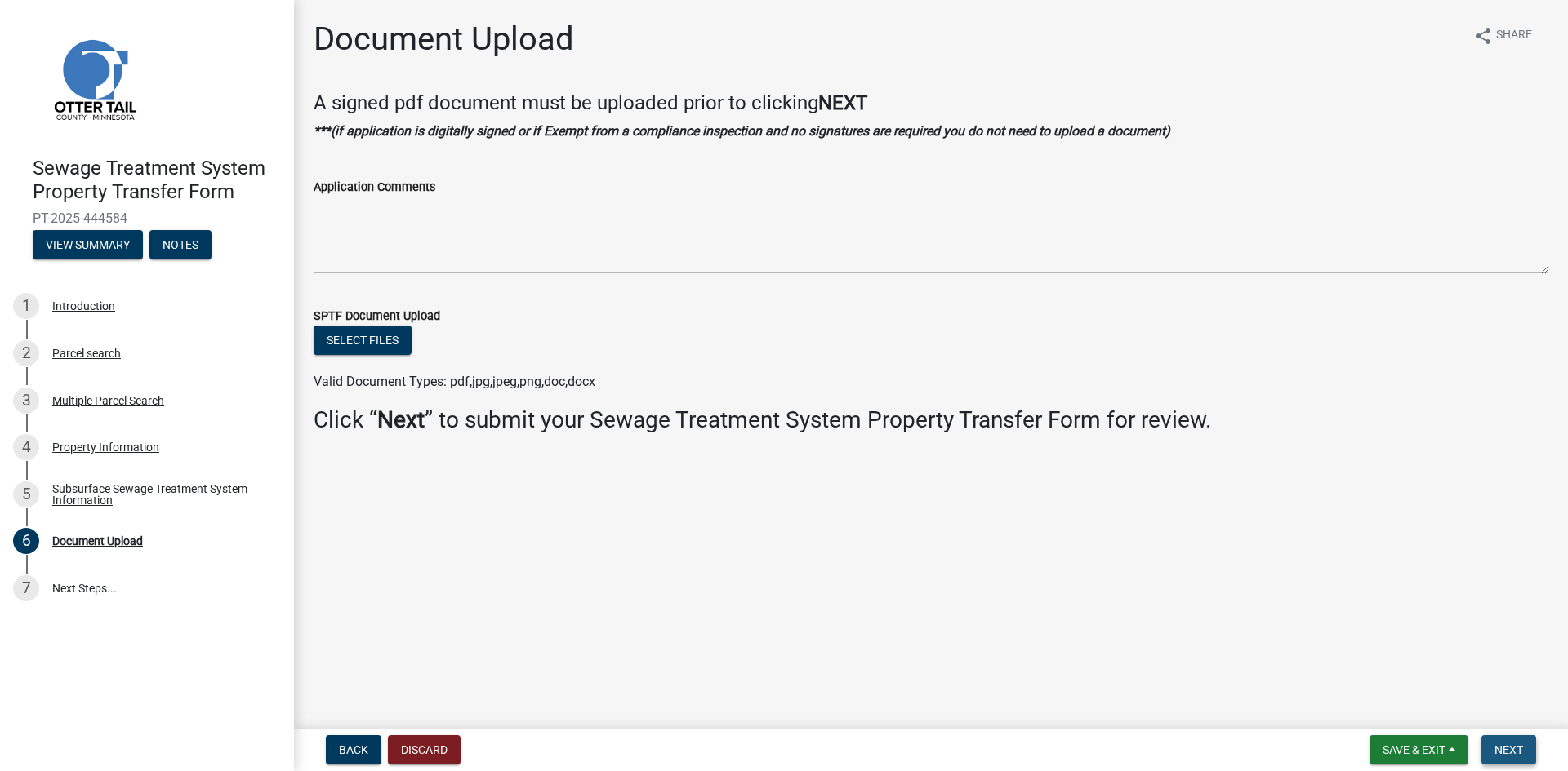
click at [1519, 742] on button "Next" at bounding box center [1508, 750] width 54 height 30
